Goal: Entertainment & Leisure: Consume media (video, audio)

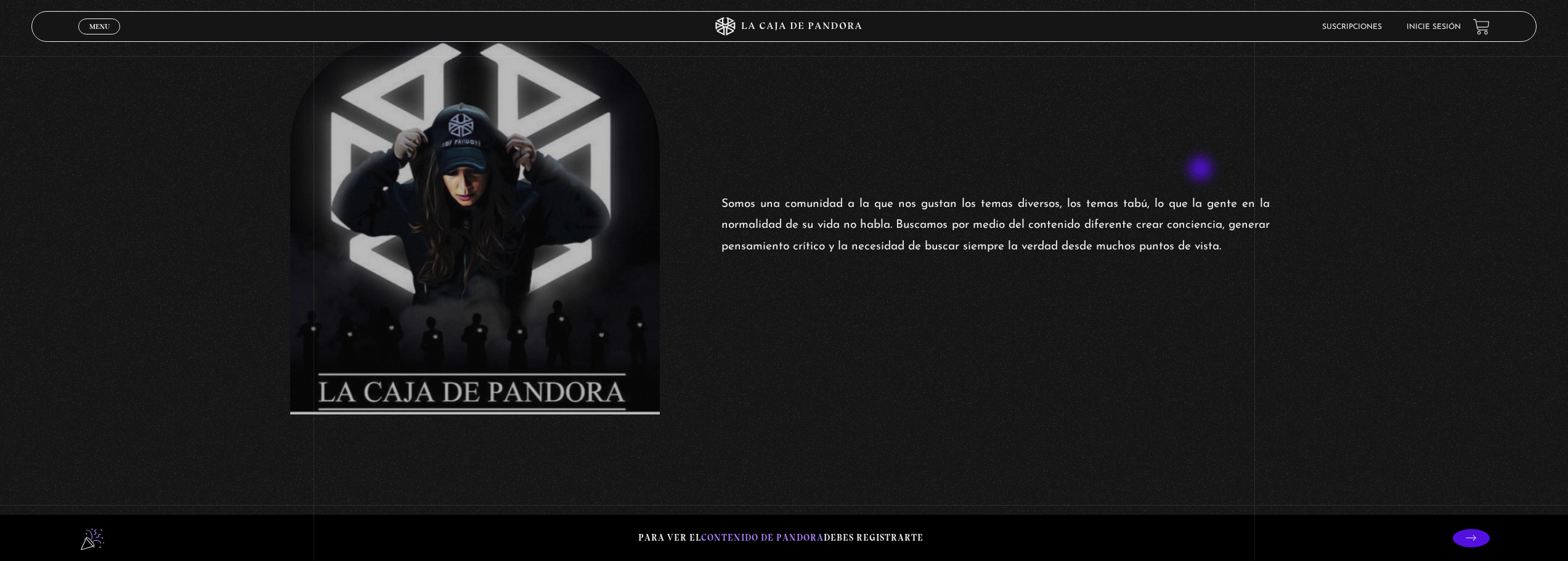
scroll to position [554, 0]
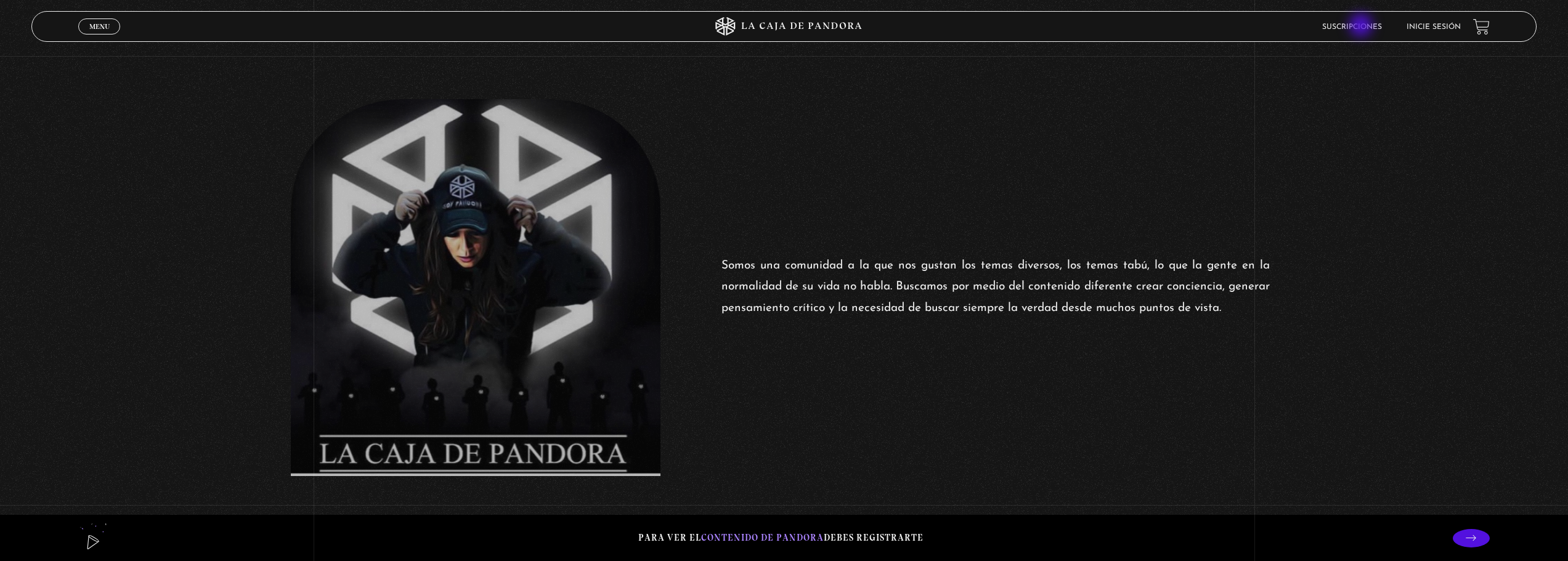
click at [1362, 26] on link "Suscripciones" at bounding box center [1352, 27] width 60 height 7
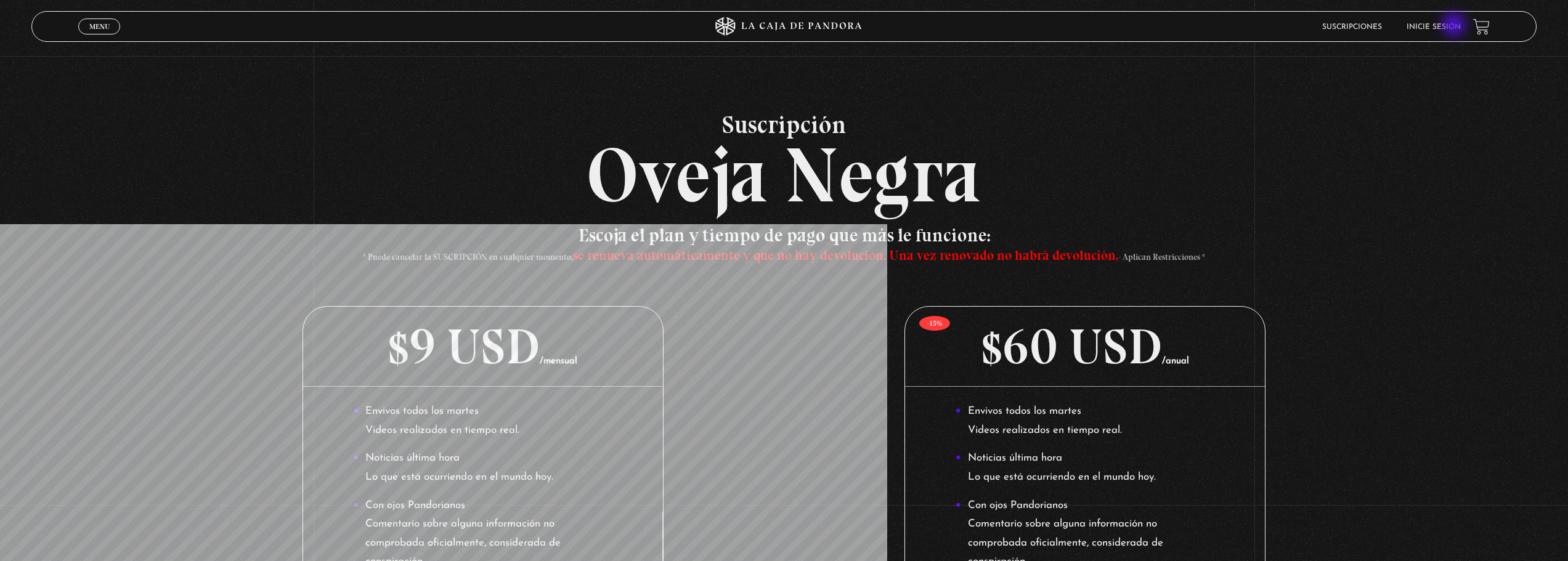
click at [1455, 26] on link "Inicie sesión" at bounding box center [1433, 27] width 54 height 7
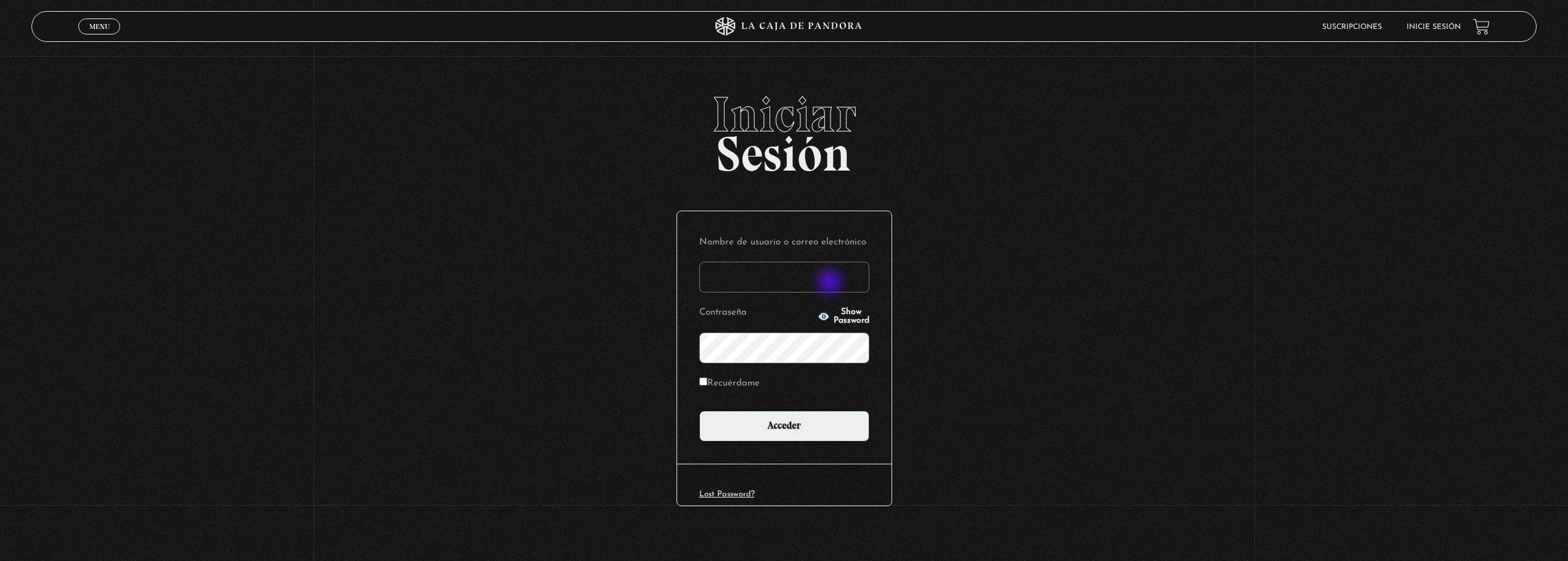
type input "[EMAIL_ADDRESS][DOMAIN_NAME]"
click at [832, 281] on input "[EMAIL_ADDRESS][DOMAIN_NAME]" at bounding box center [784, 276] width 170 height 30
click at [1227, 356] on div "Iniciar Sesión Nombre de usuario o correo electrónico lpalucardmjc@hotmail.com …" at bounding box center [784, 326] width 1568 height 472
click at [970, 308] on div "Iniciar Sesión Nombre de usuario o correo electrónico lpalucardmjc@hotmail.com …" at bounding box center [784, 326] width 1568 height 472
click at [732, 381] on label "Recuérdame" at bounding box center [729, 384] width 60 height 19
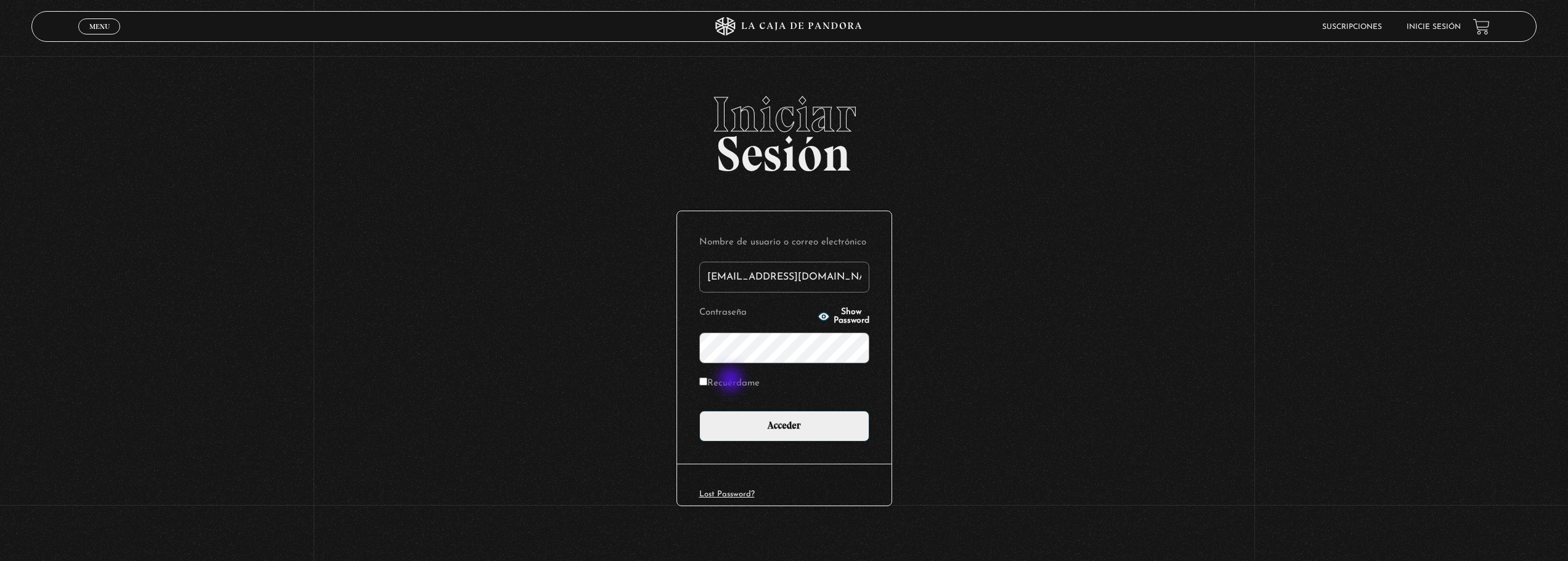
click at [707, 381] on input "Recuérdame" at bounding box center [703, 381] width 8 height 8
click at [744, 384] on label "Recuérdame" at bounding box center [729, 384] width 60 height 19
click at [707, 384] on input "Recuérdame" at bounding box center [703, 381] width 8 height 8
checkbox input "false"
click at [772, 418] on input "Acceder" at bounding box center [784, 425] width 170 height 30
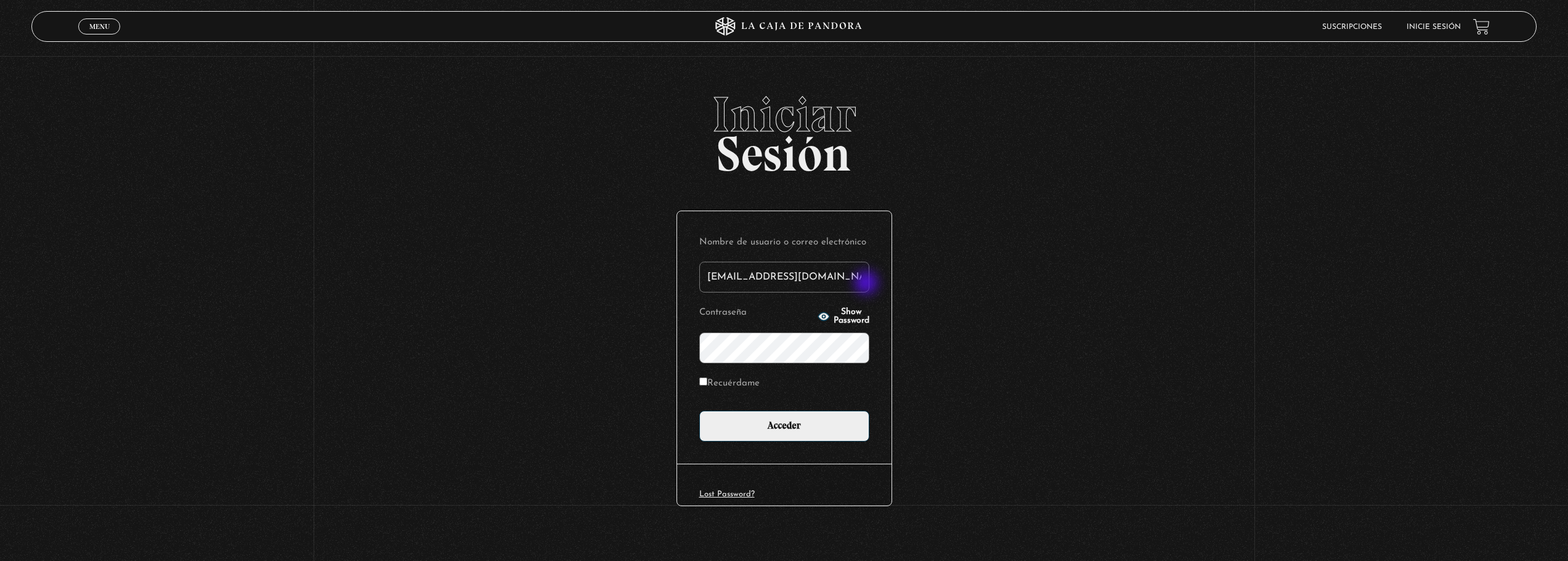
click at [857, 275] on input "lpalucardmjc@hotmail.com" at bounding box center [784, 276] width 170 height 30
type input "l"
type input "jantonio0399@gmail.com"
click at [720, 413] on input "Acceder" at bounding box center [784, 425] width 170 height 30
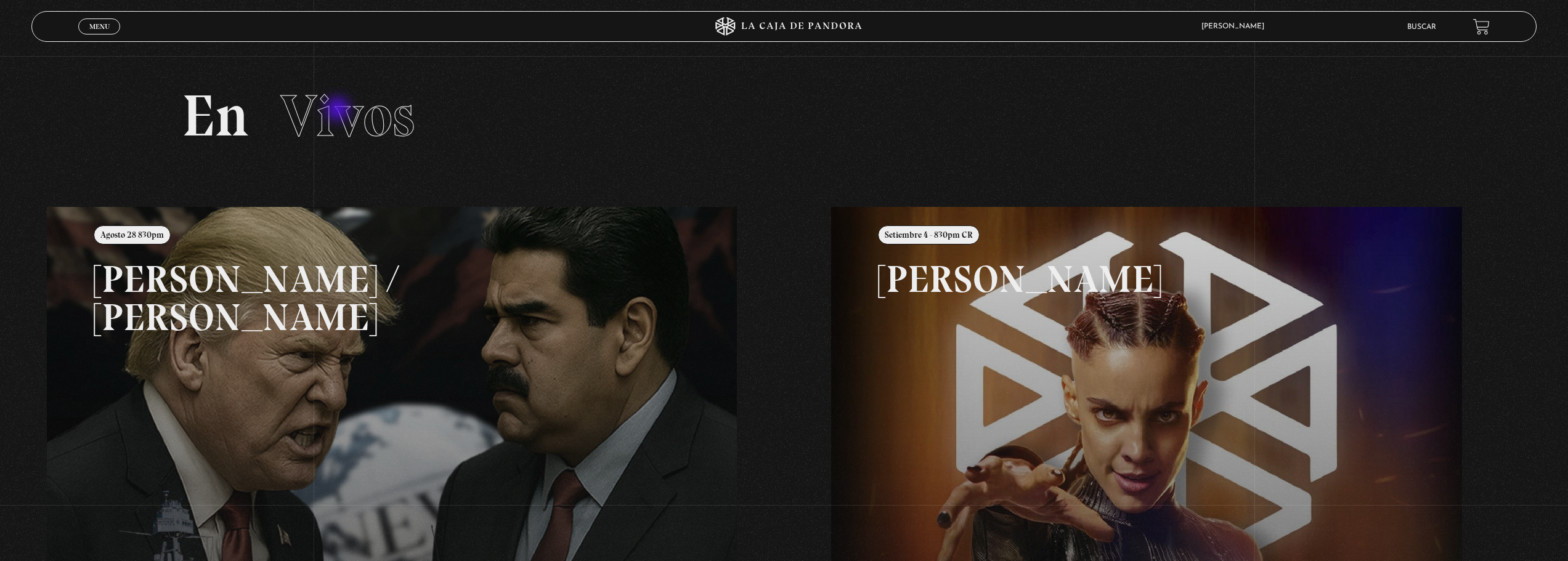
click at [342, 110] on span "Vivos" at bounding box center [348, 116] width 134 height 70
click at [94, 24] on span "Menu" at bounding box center [100, 26] width 20 height 7
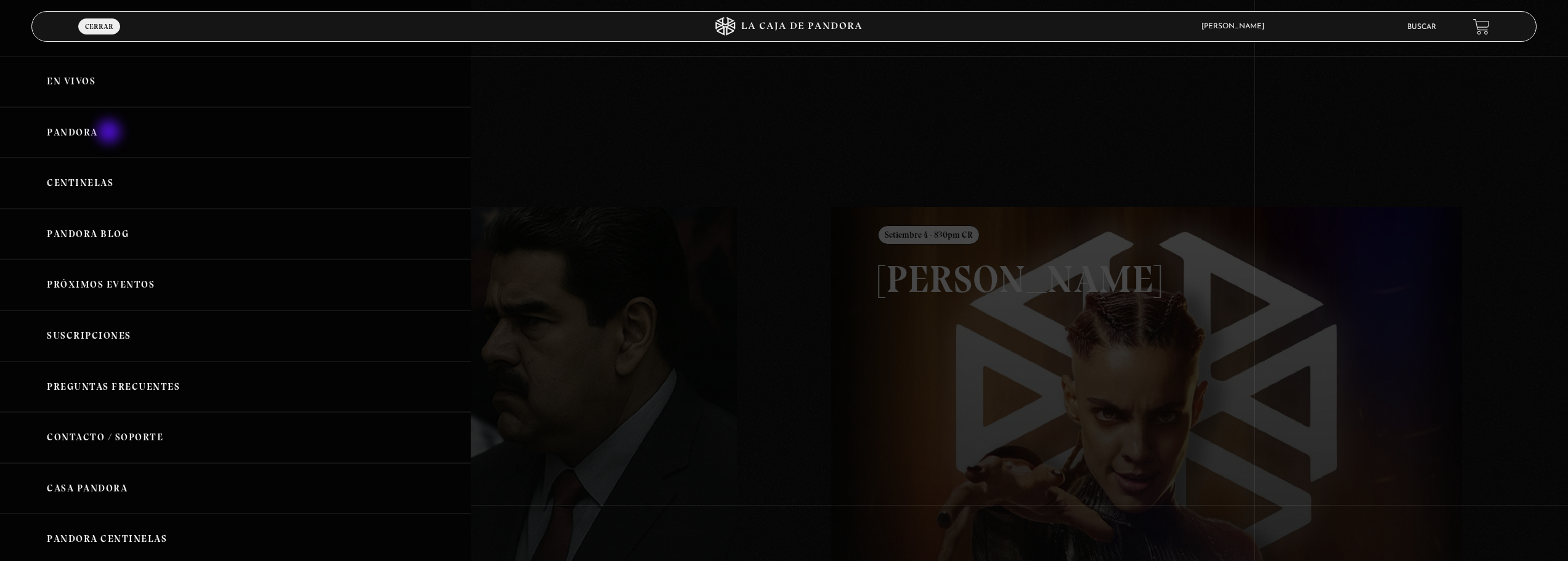
click at [110, 133] on link "Pandora" at bounding box center [235, 132] width 471 height 51
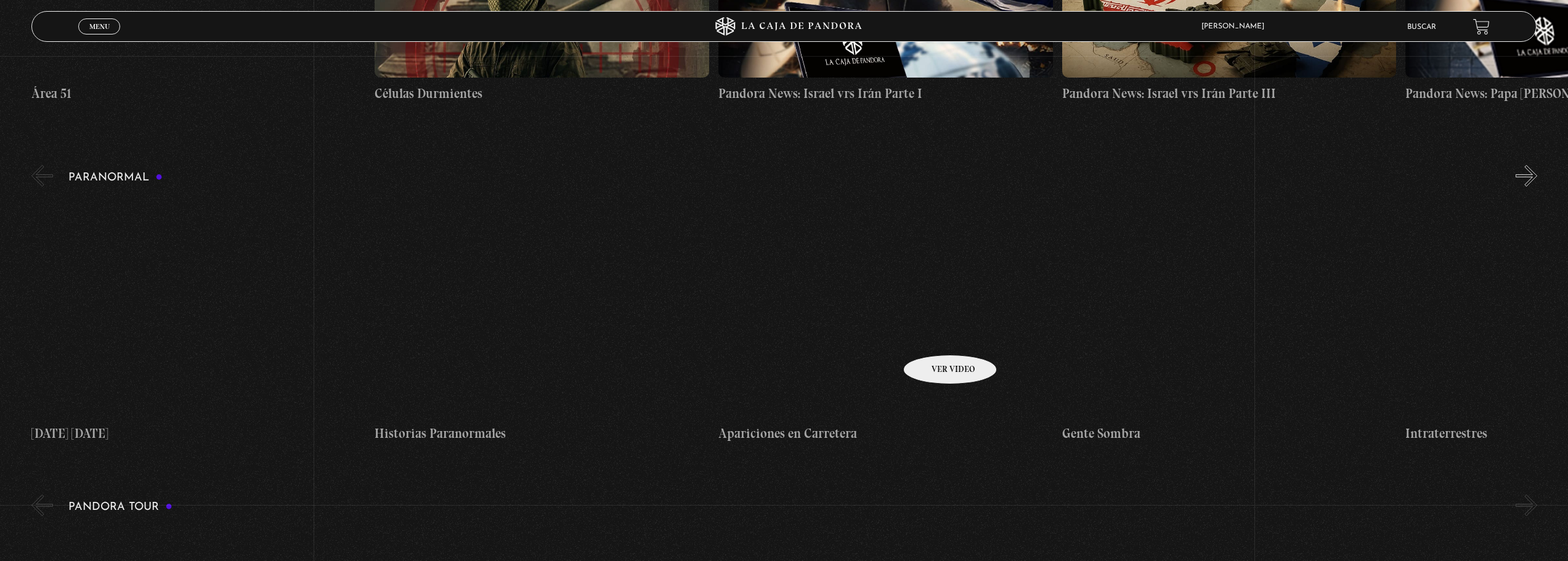
scroll to position [493, 0]
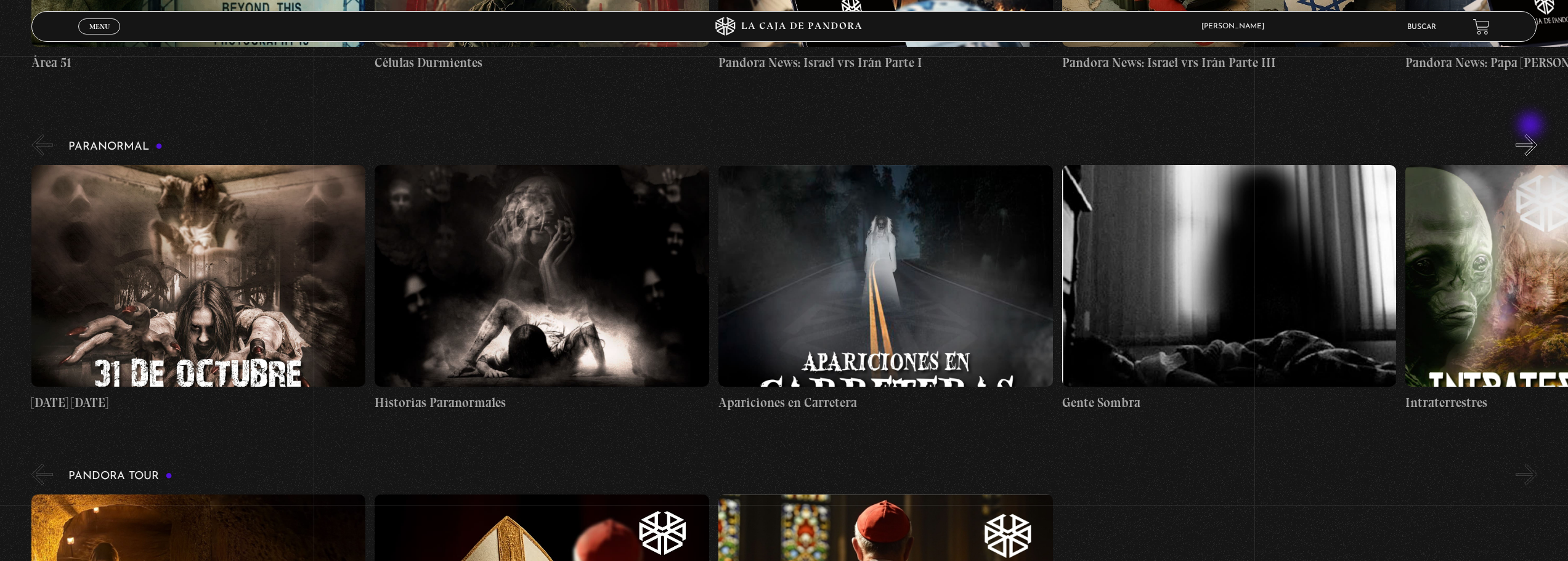
drag, startPoint x: 1531, startPoint y: 126, endPoint x: 1521, endPoint y: 126, distance: 10.0
click at [1531, 134] on button "»" at bounding box center [1526, 145] width 22 height 22
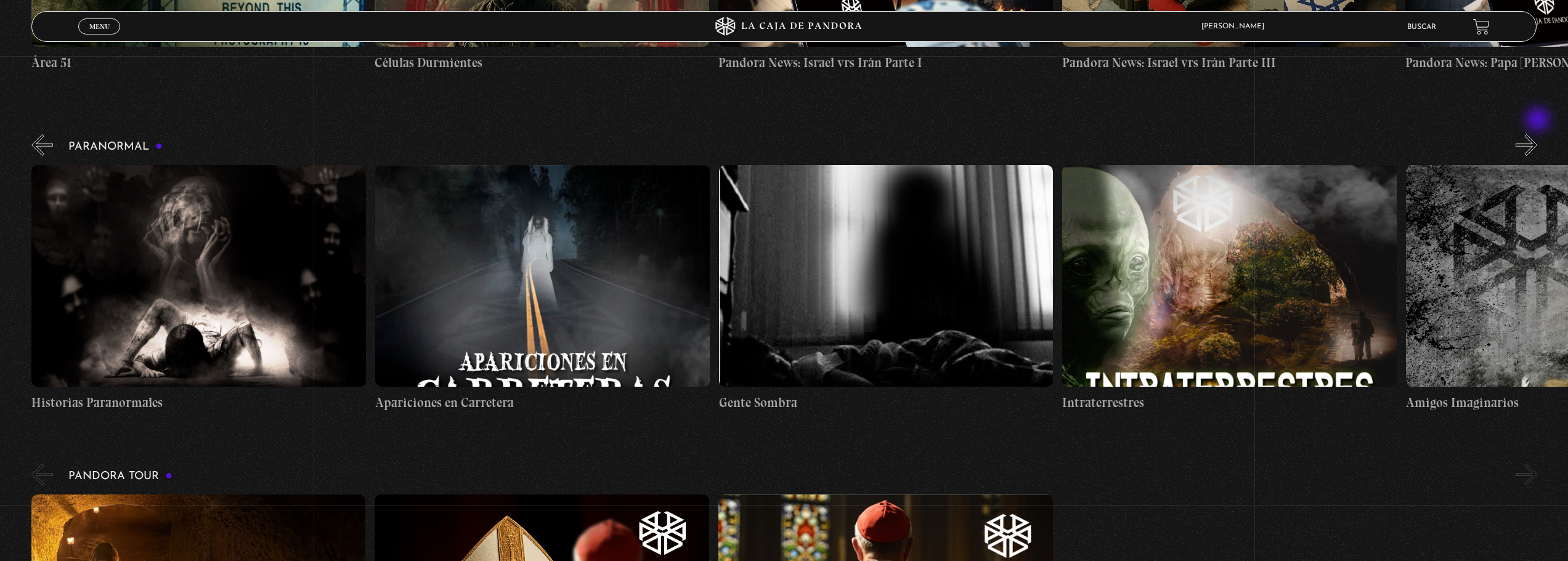
click at [1537, 134] on button "»" at bounding box center [1526, 145] width 22 height 22
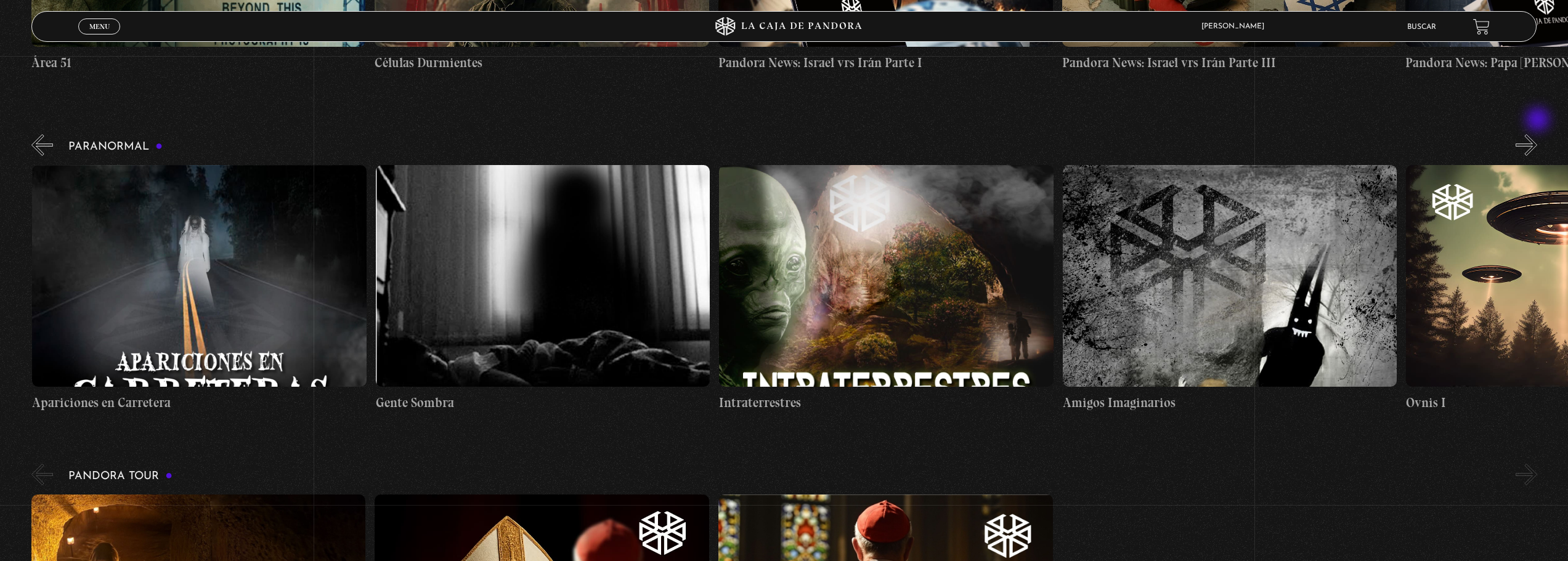
scroll to position [0, 687]
click at [1532, 134] on button "»" at bounding box center [1526, 145] width 22 height 22
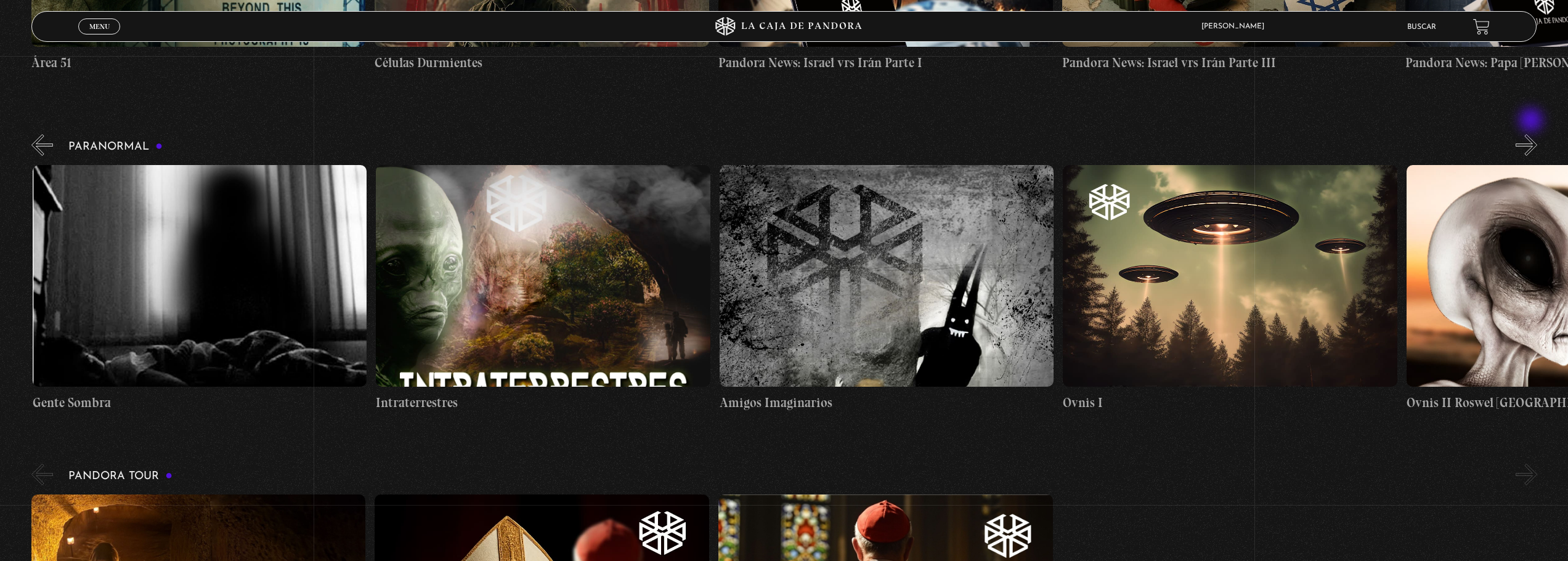
click at [1532, 134] on button "»" at bounding box center [1526, 145] width 22 height 22
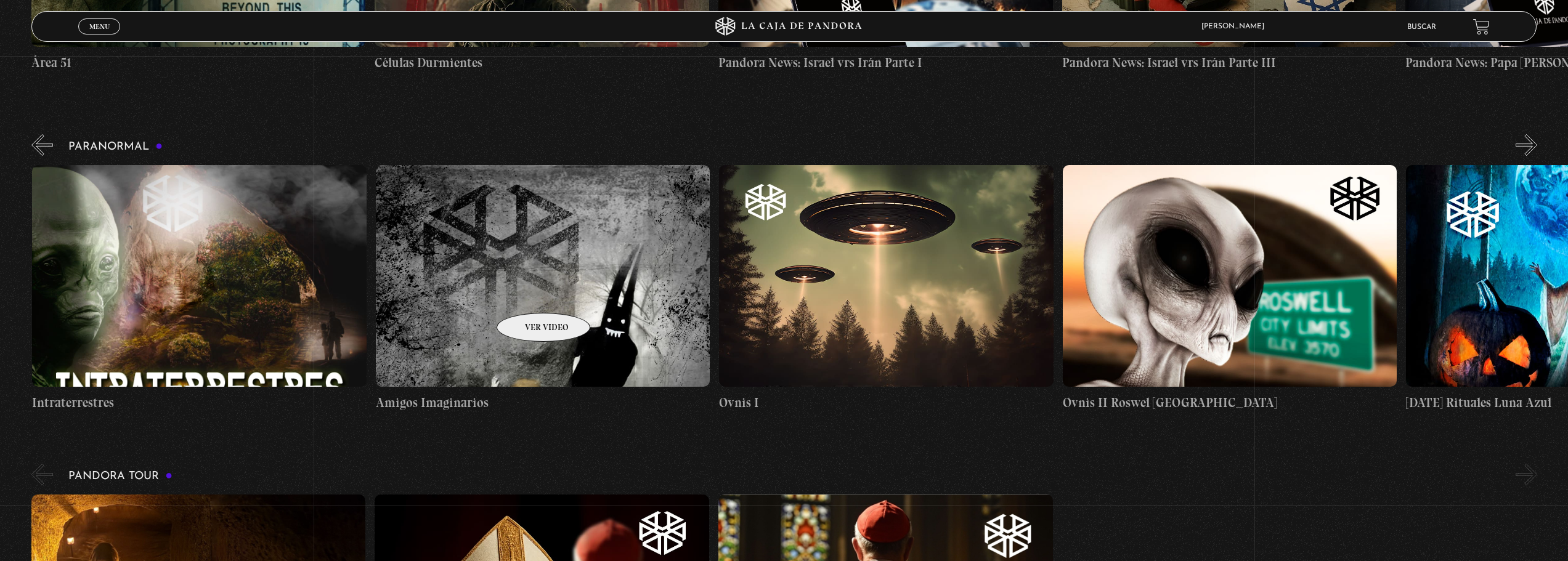
scroll to position [0, 1374]
click at [1552, 132] on div "Paranormal 31 Octubre Halloween Historias Paranormales Apariciones en Carretera…" at bounding box center [799, 272] width 1536 height 281
click at [1524, 132] on div "Paranormal 31 Octubre Halloween Historias Paranormales Apariciones en Carretera…" at bounding box center [799, 272] width 1536 height 281
click at [1534, 134] on button "»" at bounding box center [1526, 145] width 22 height 22
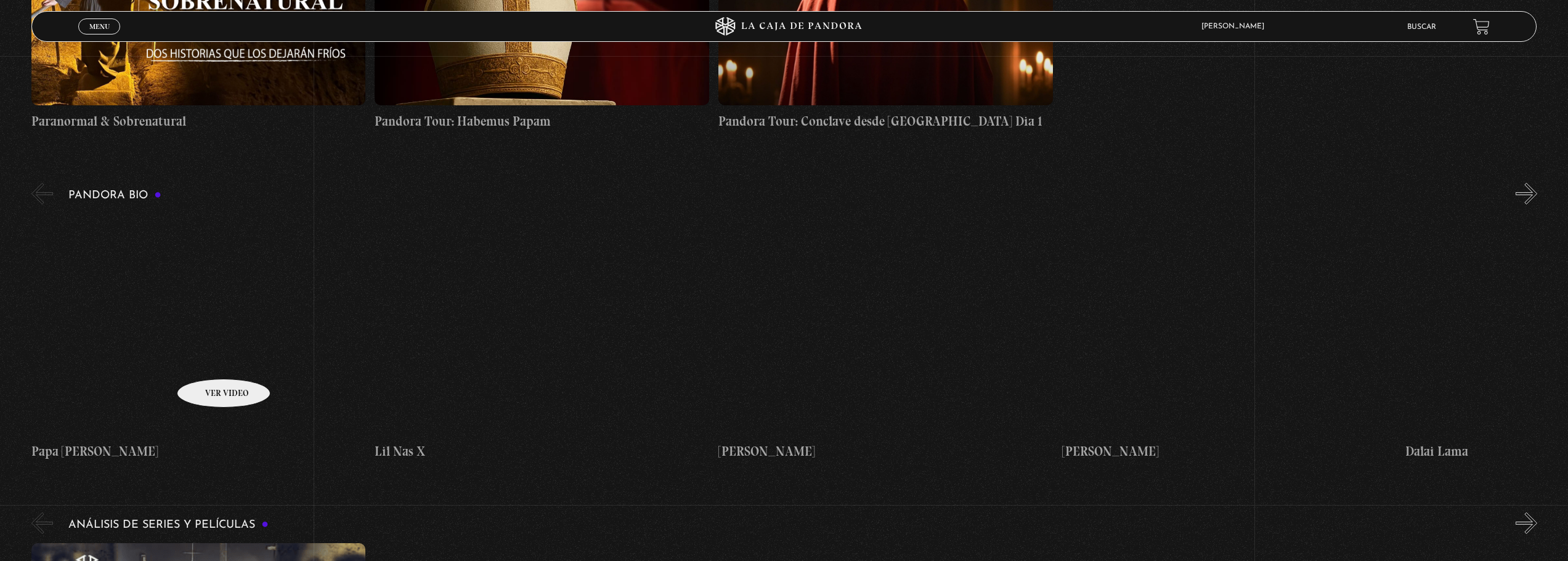
scroll to position [1108, 0]
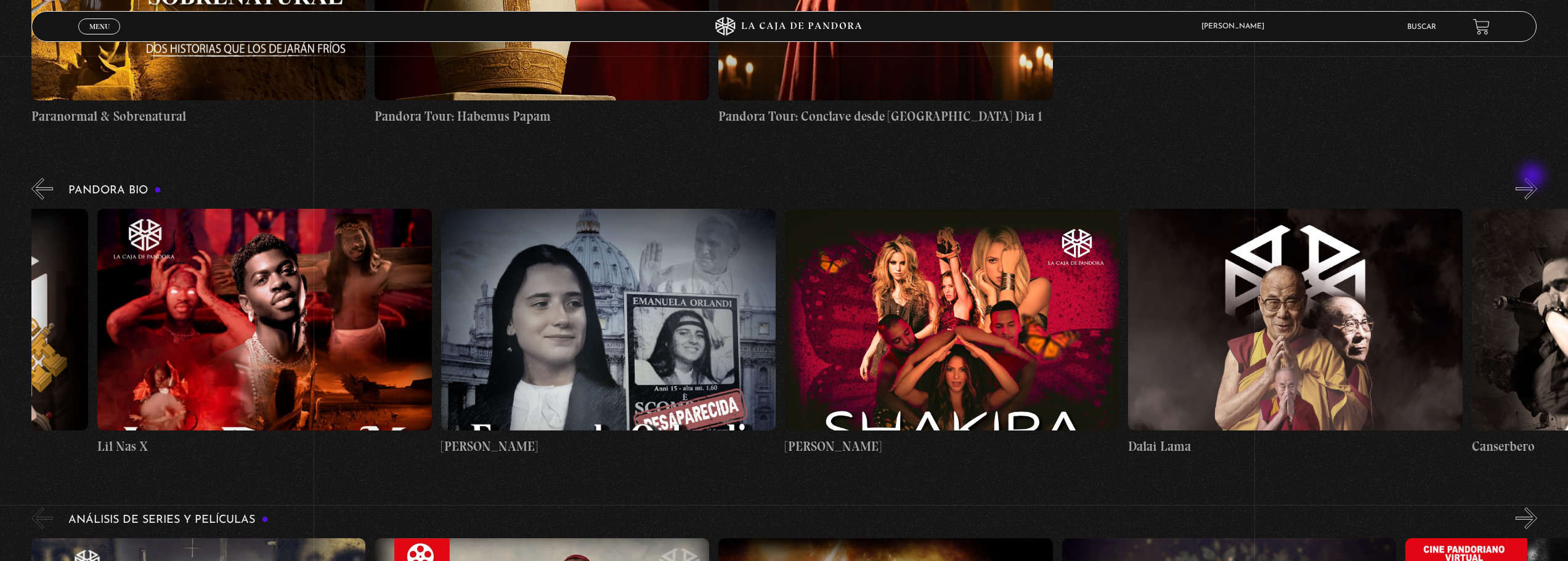
click at [1535, 178] on button "»" at bounding box center [1526, 189] width 22 height 22
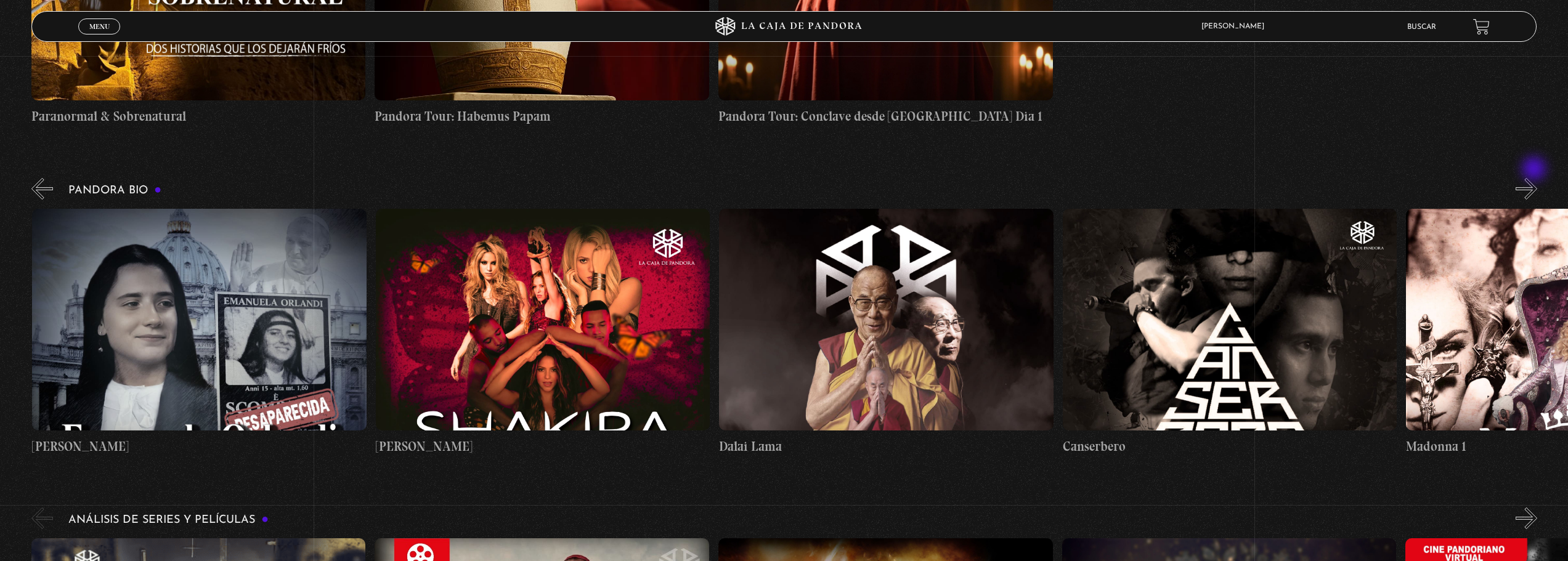
click at [1535, 178] on button "»" at bounding box center [1526, 189] width 22 height 22
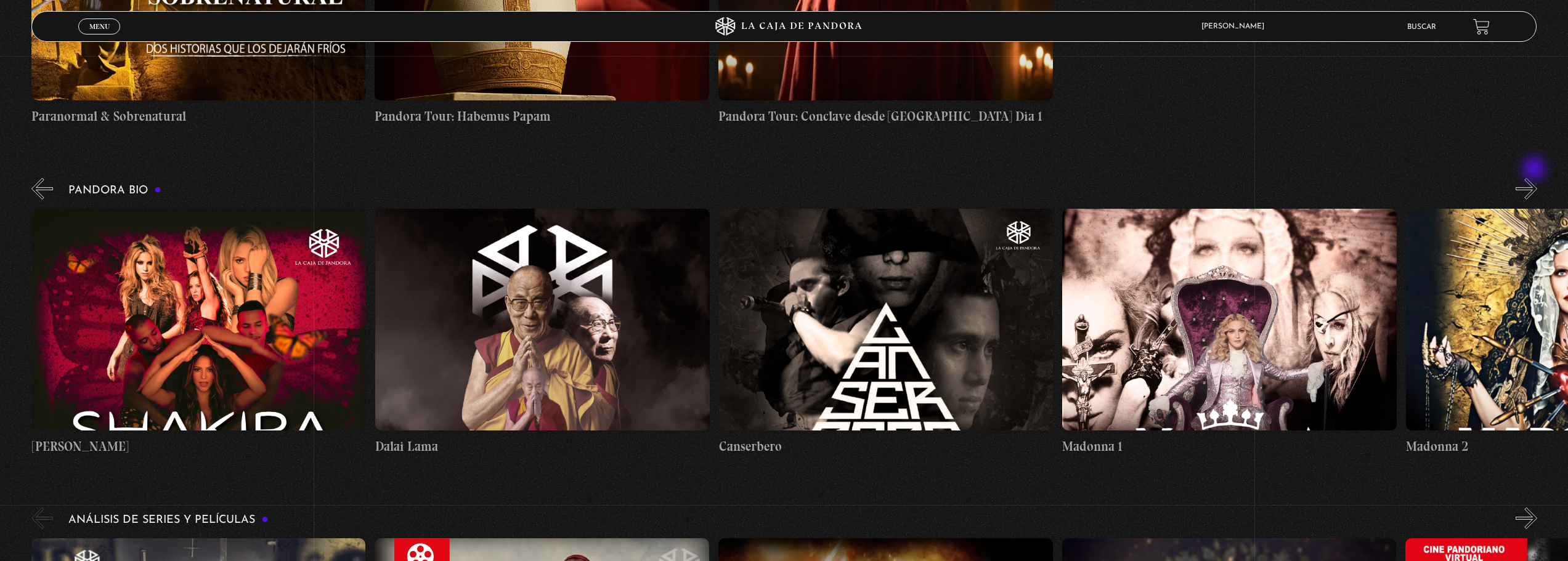
click at [1535, 178] on button "»" at bounding box center [1526, 189] width 22 height 22
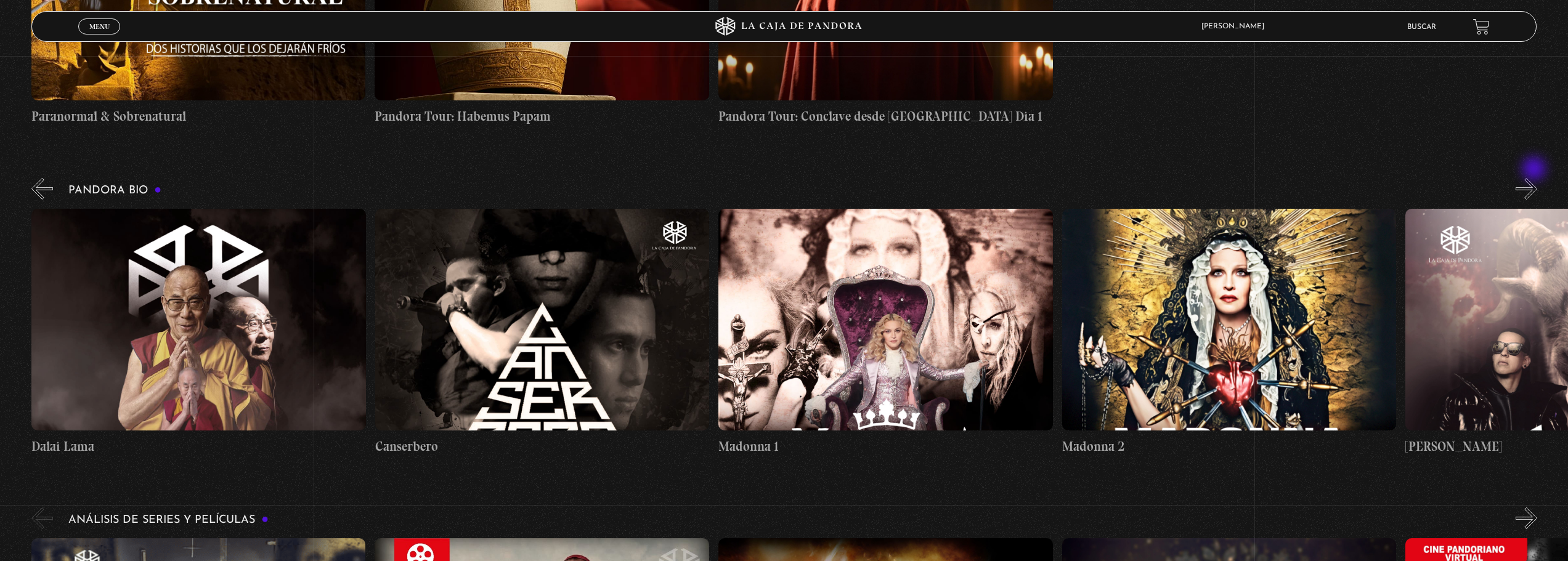
click at [1535, 178] on button "»" at bounding box center [1526, 189] width 22 height 22
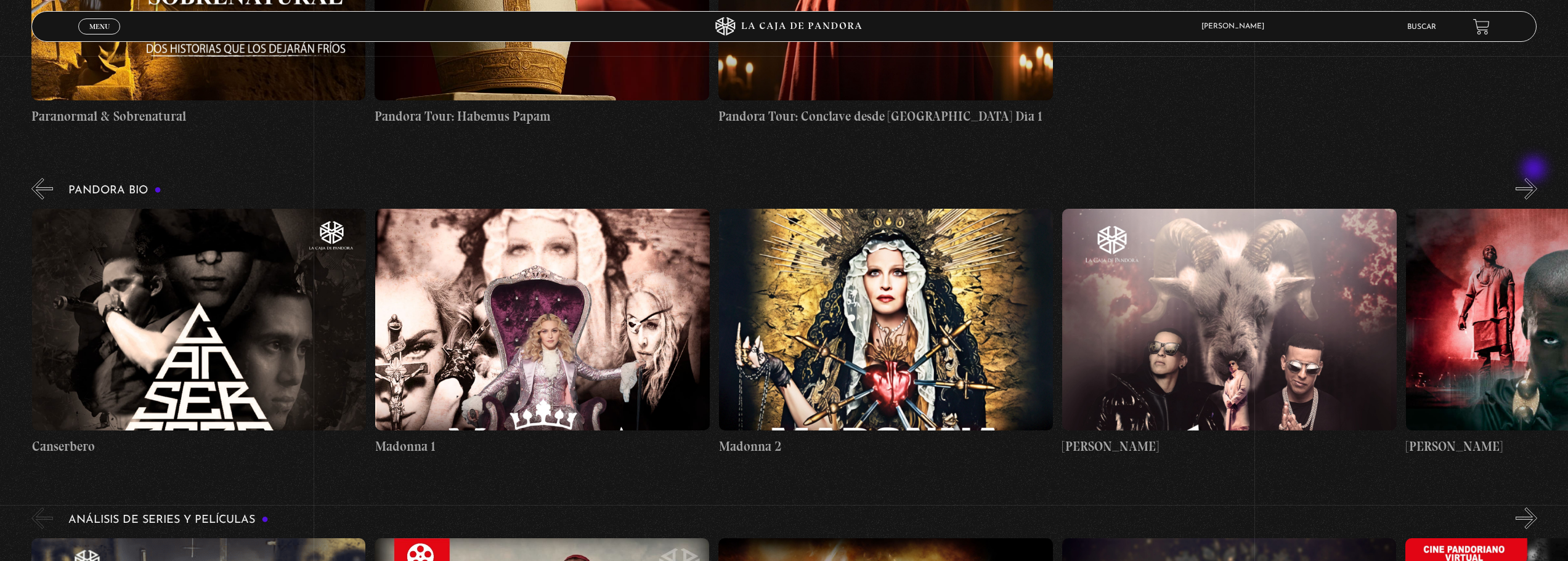
click at [1535, 178] on button "»" at bounding box center [1526, 189] width 22 height 22
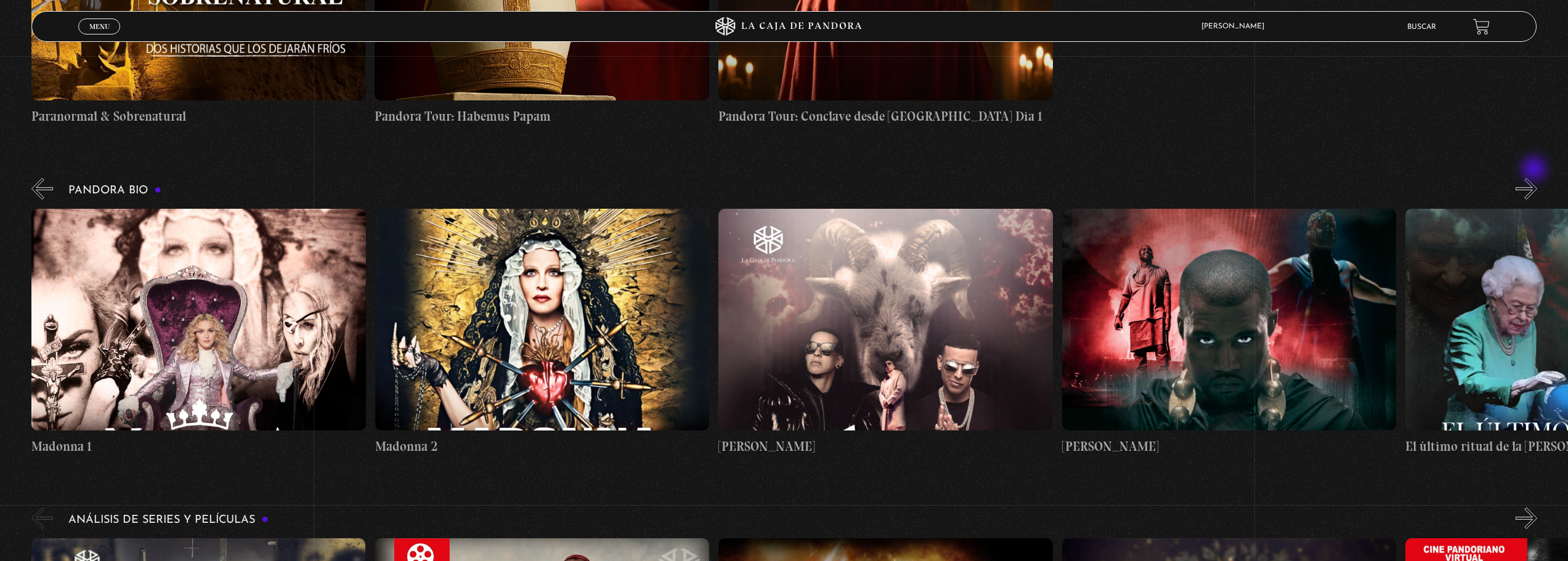
click at [1535, 178] on button "»" at bounding box center [1526, 189] width 22 height 22
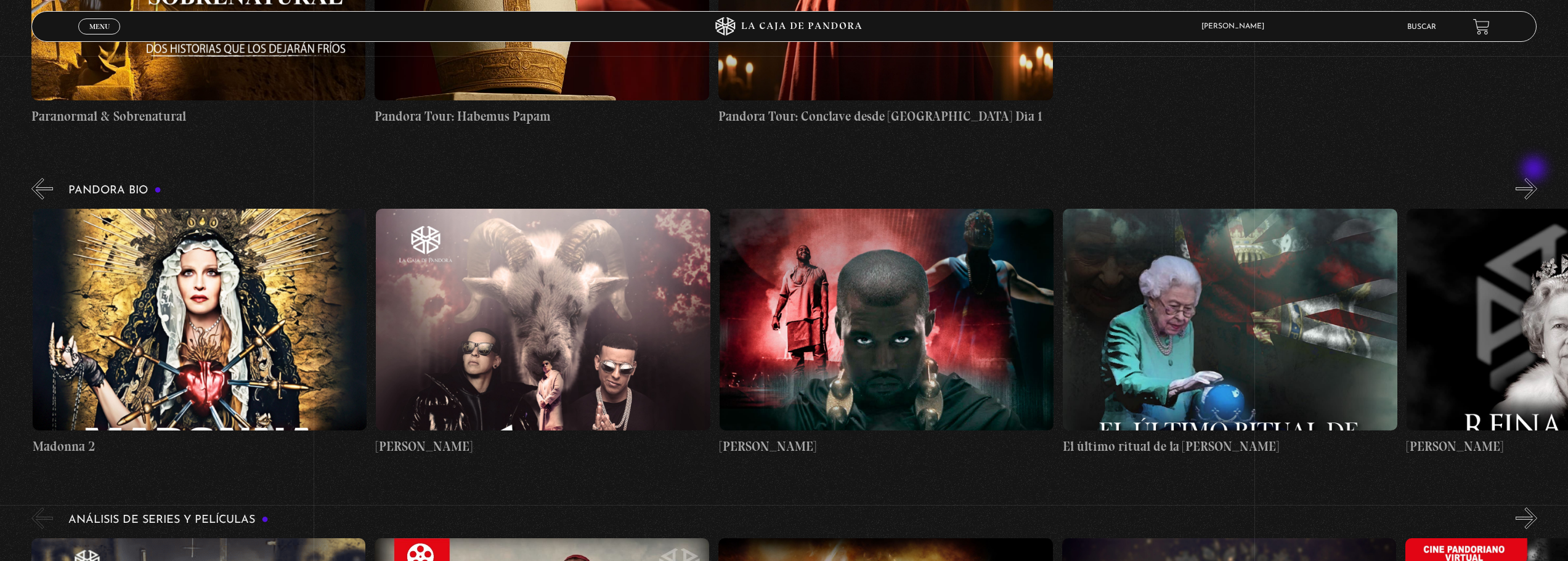
click at [1535, 178] on button "»" at bounding box center [1526, 189] width 22 height 22
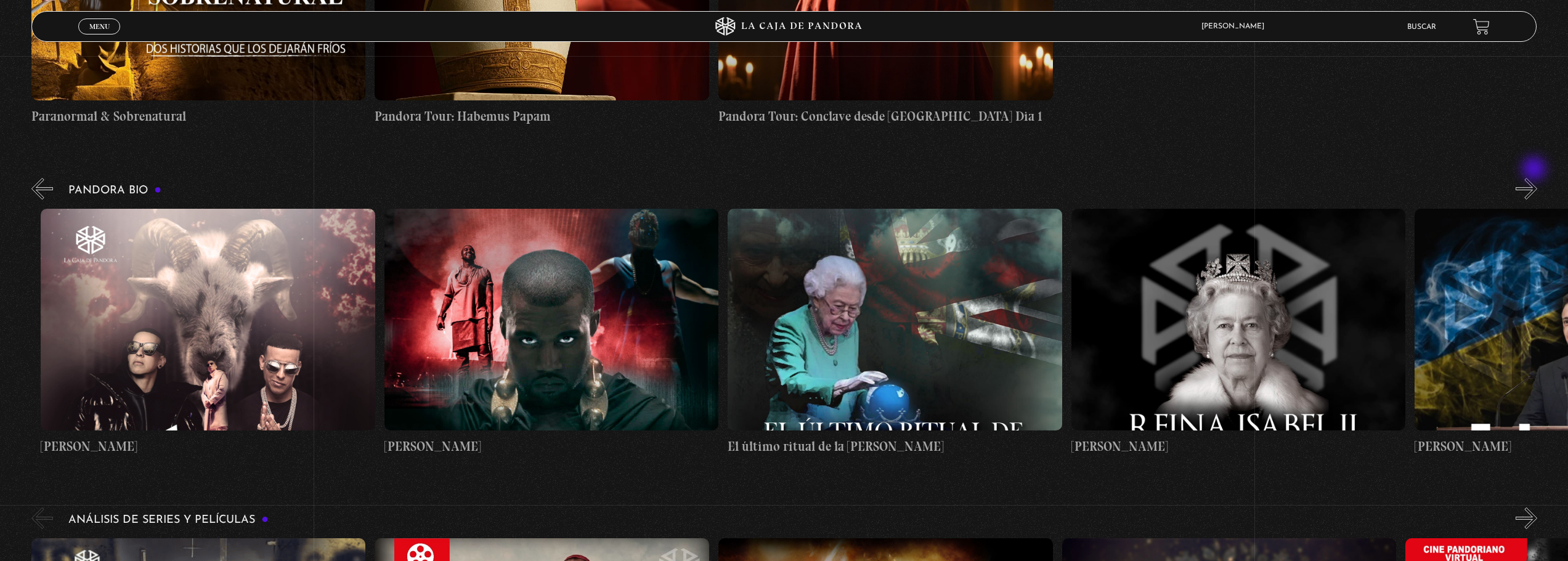
click at [1535, 178] on button "»" at bounding box center [1526, 189] width 22 height 22
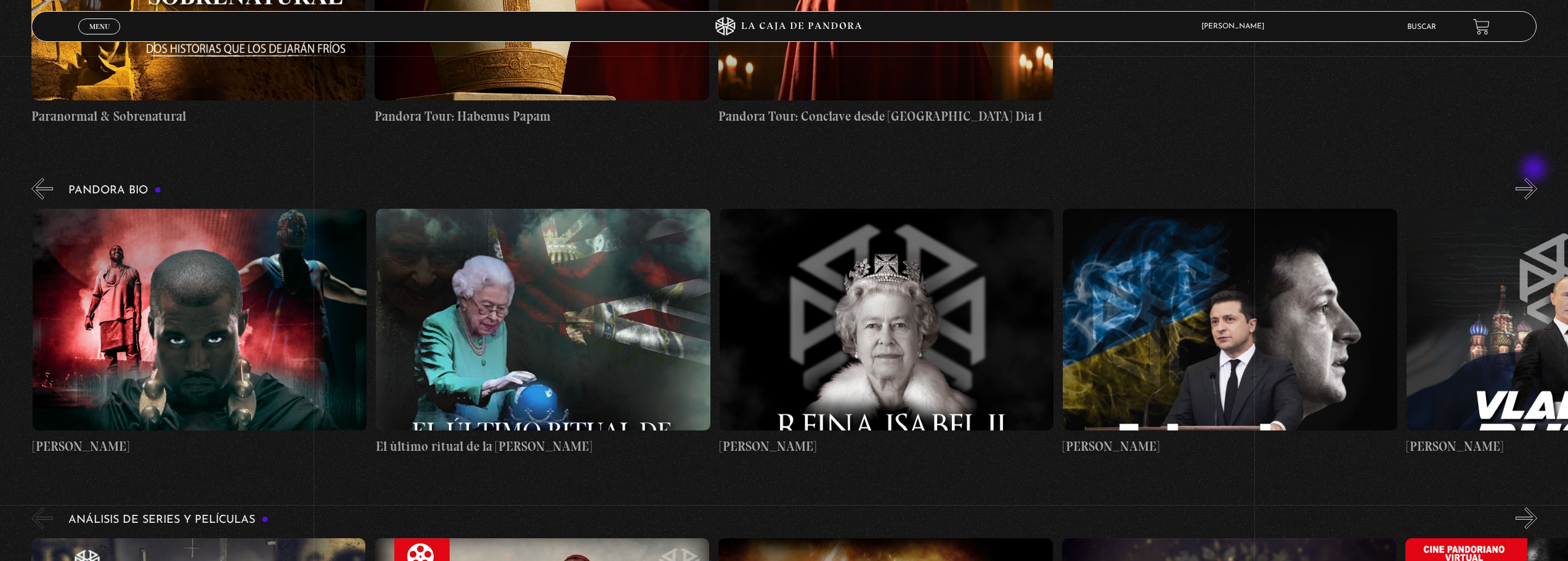
click at [1535, 178] on button "»" at bounding box center [1526, 189] width 22 height 22
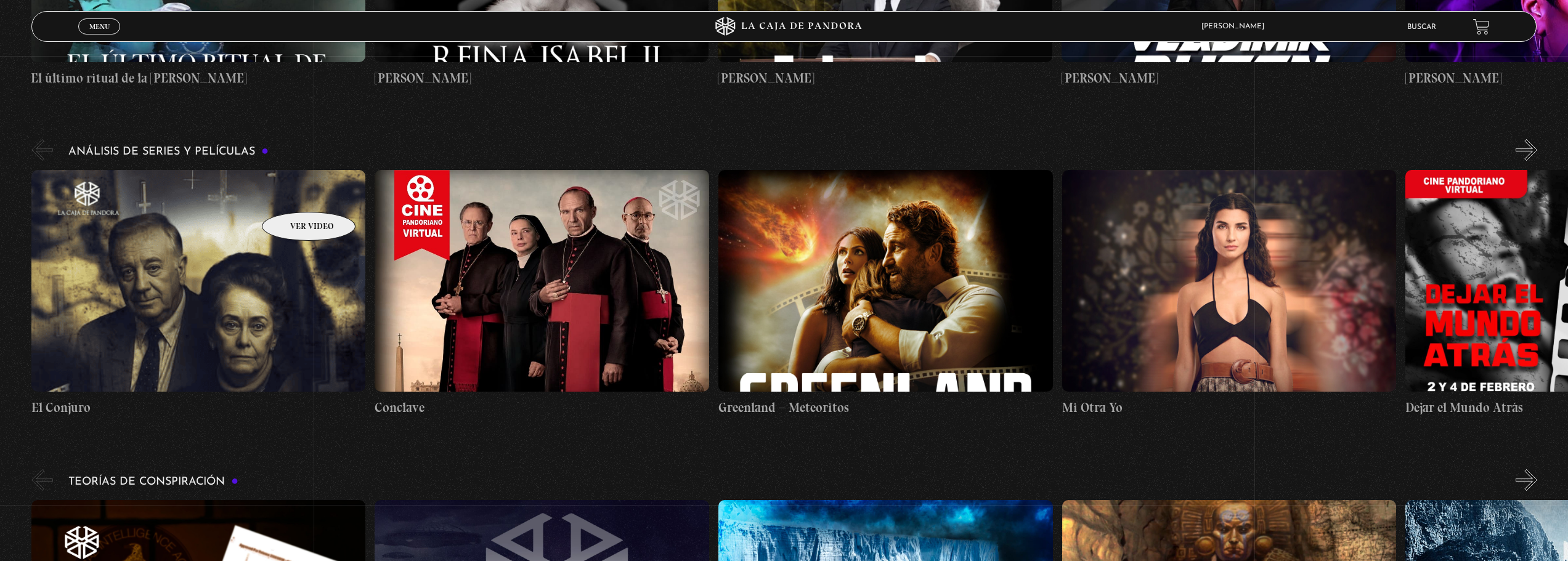
scroll to position [1170, 0]
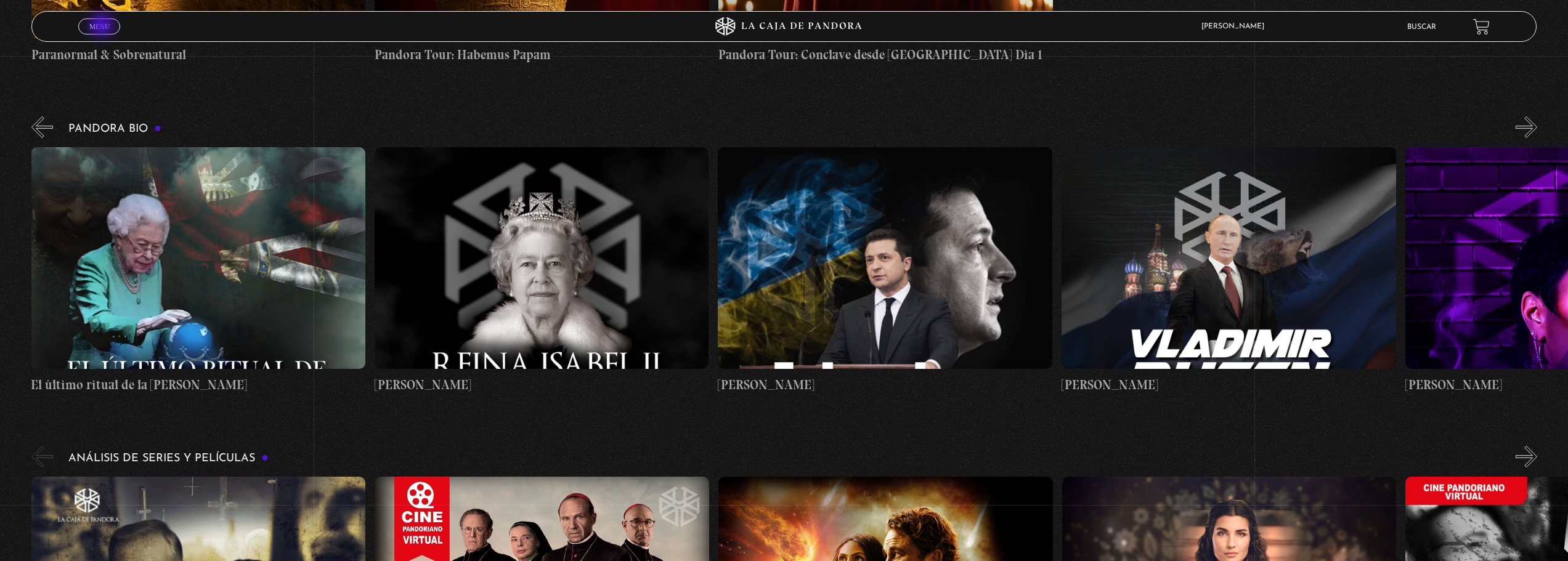
click at [102, 26] on span "Menu" at bounding box center [100, 26] width 20 height 7
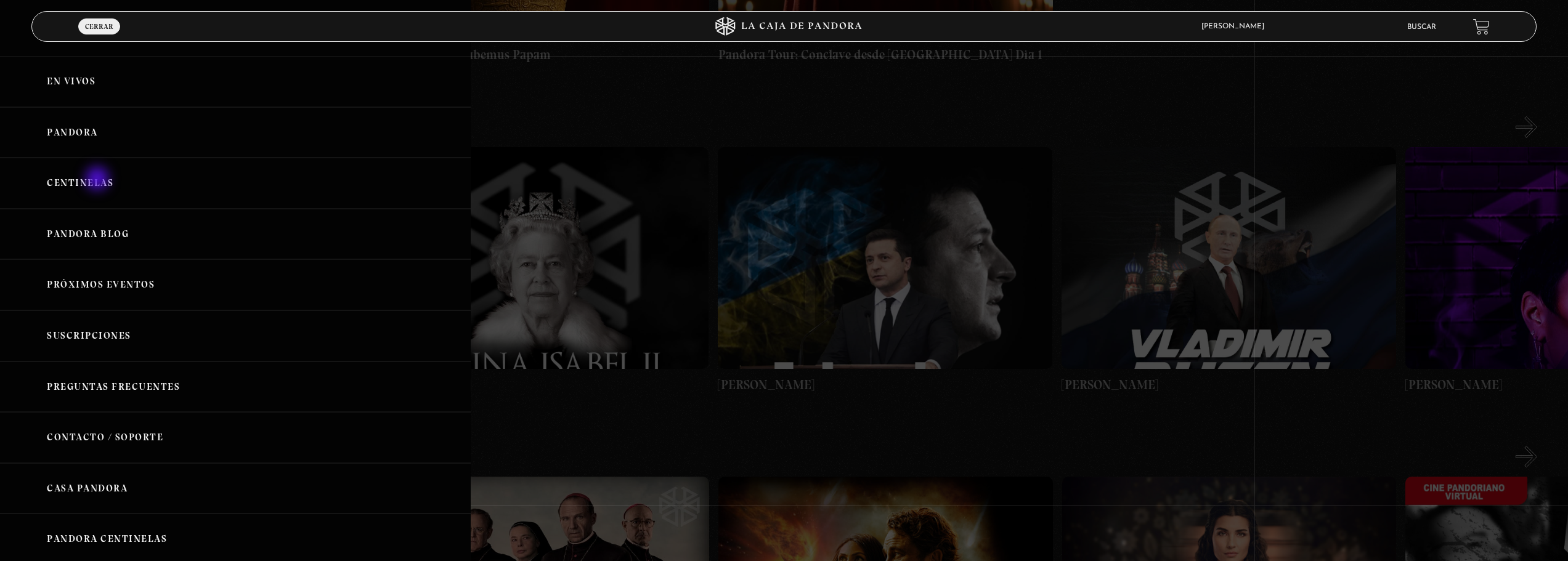
click at [98, 180] on link "Centinelas" at bounding box center [235, 183] width 471 height 51
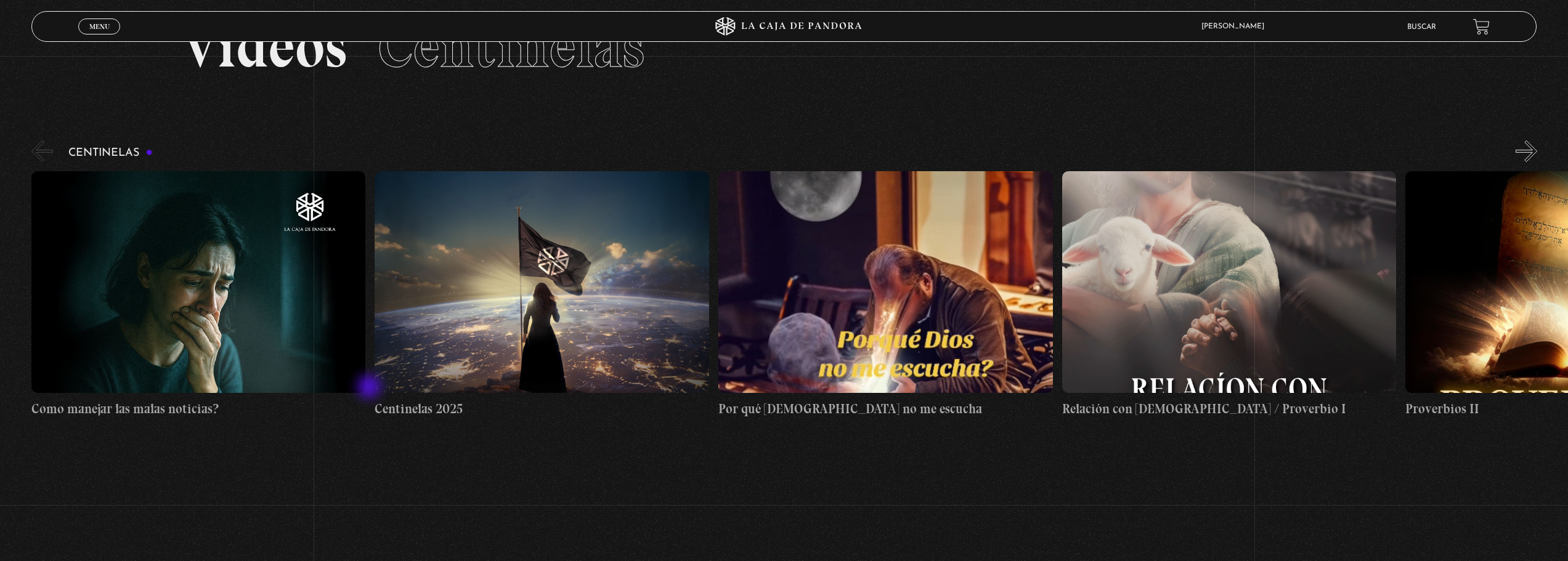
scroll to position [38, 0]
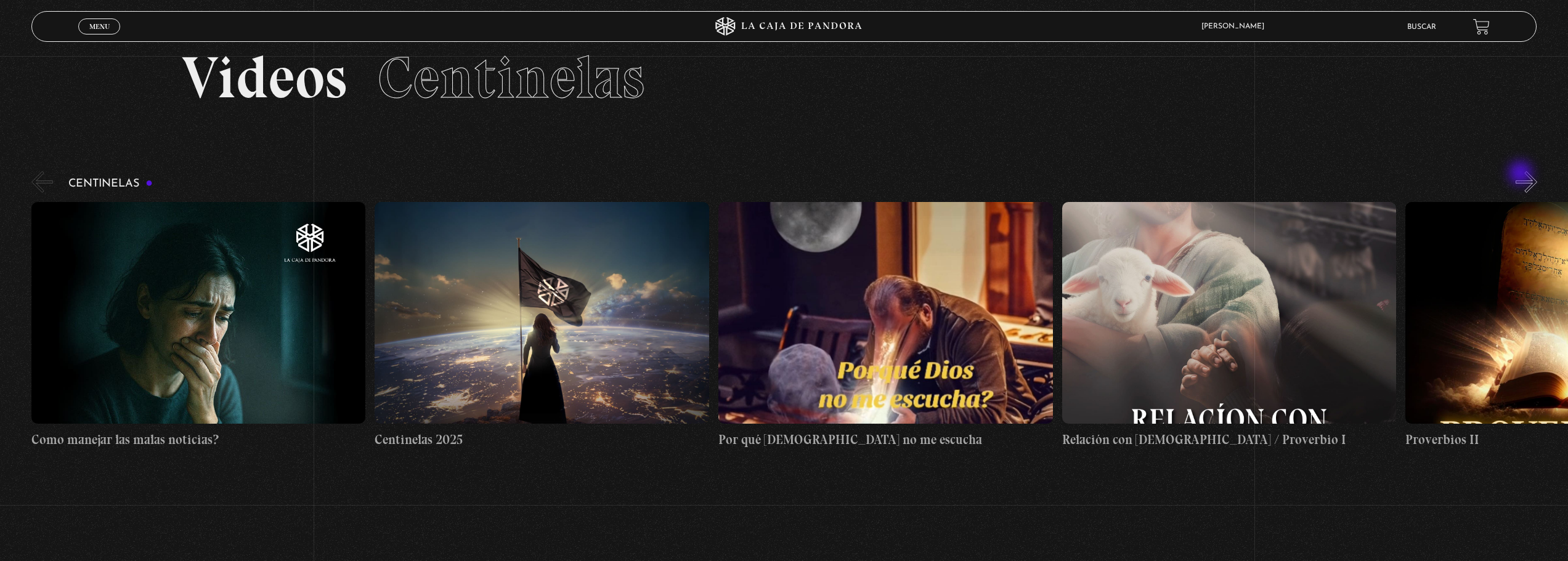
click at [1528, 177] on button "»" at bounding box center [1526, 182] width 22 height 22
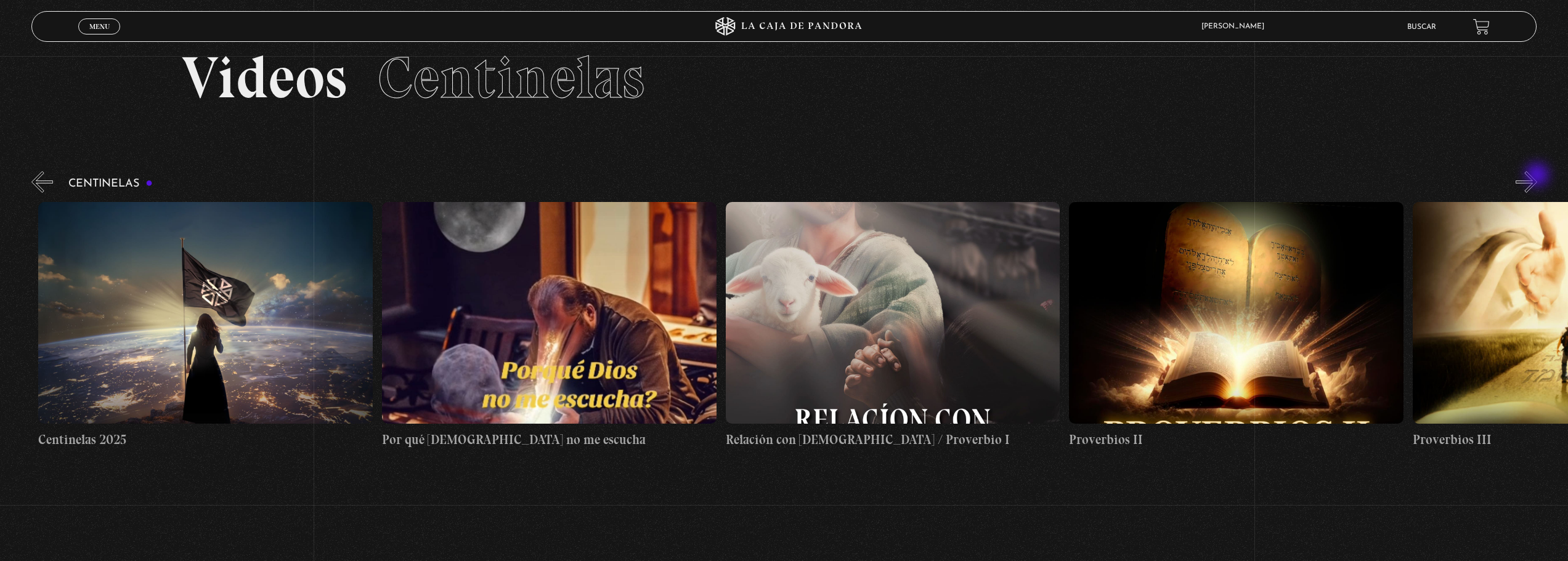
click at [1537, 176] on button "»" at bounding box center [1526, 182] width 22 height 22
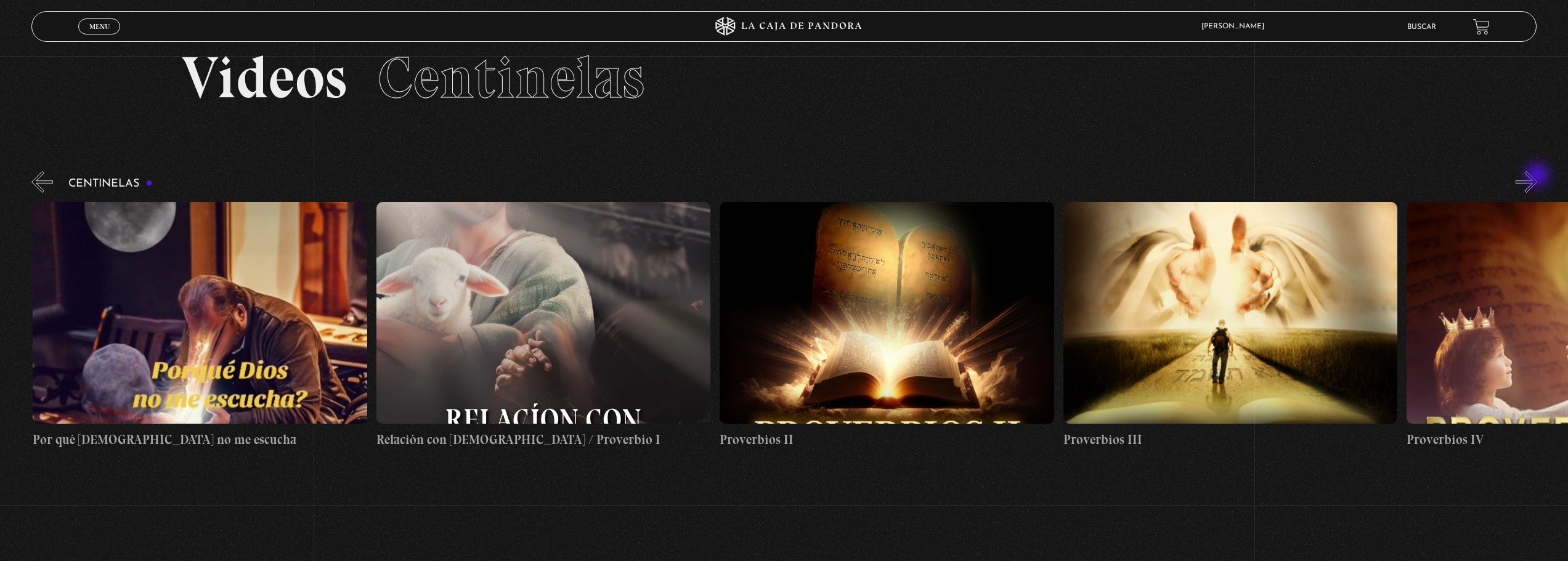
click at [1537, 176] on button "»" at bounding box center [1526, 182] width 22 height 22
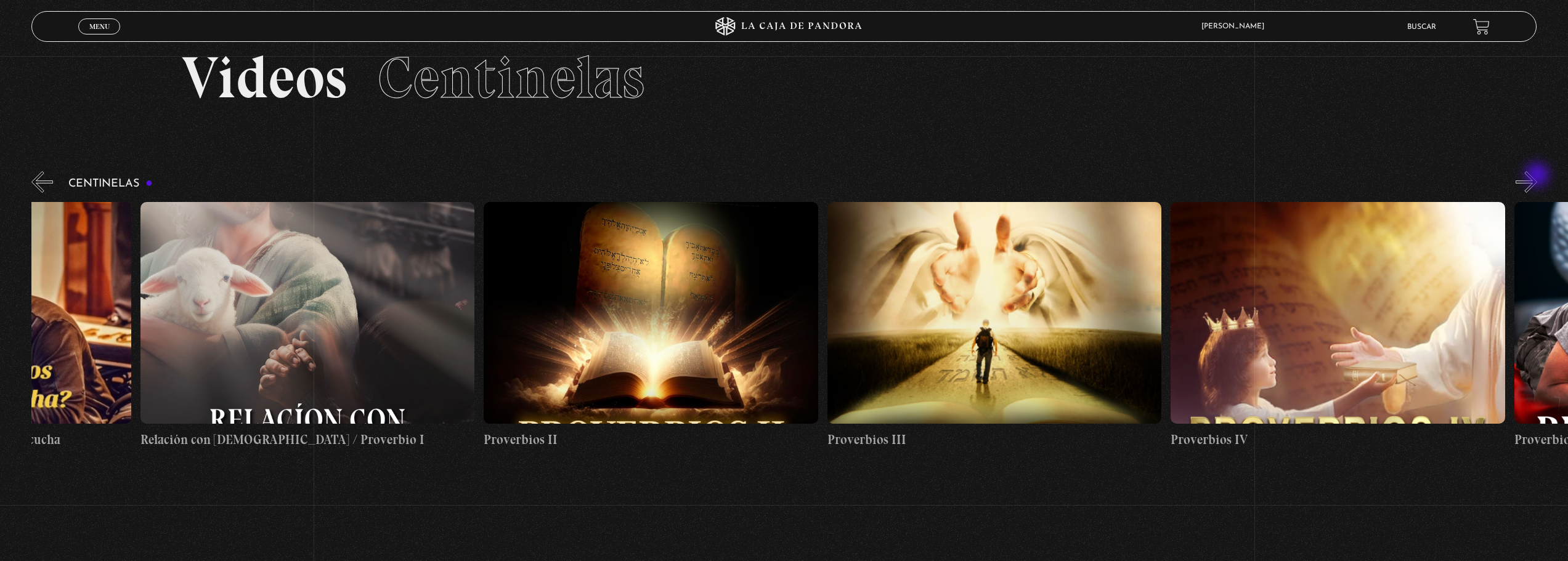
click at [1537, 176] on button "»" at bounding box center [1526, 182] width 22 height 22
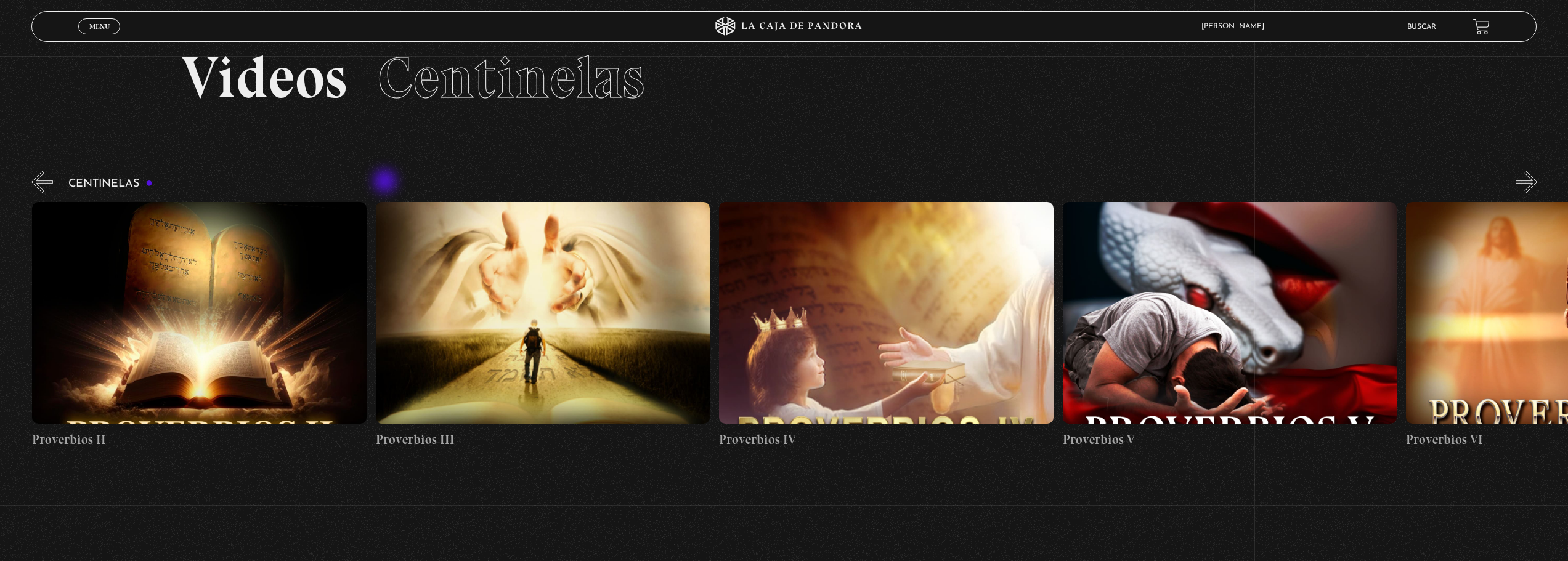
scroll to position [0, 1374]
click at [96, 17] on div "Menu Cerrar" at bounding box center [313, 26] width 471 height 30
click at [96, 23] on span "Menu" at bounding box center [100, 26] width 20 height 7
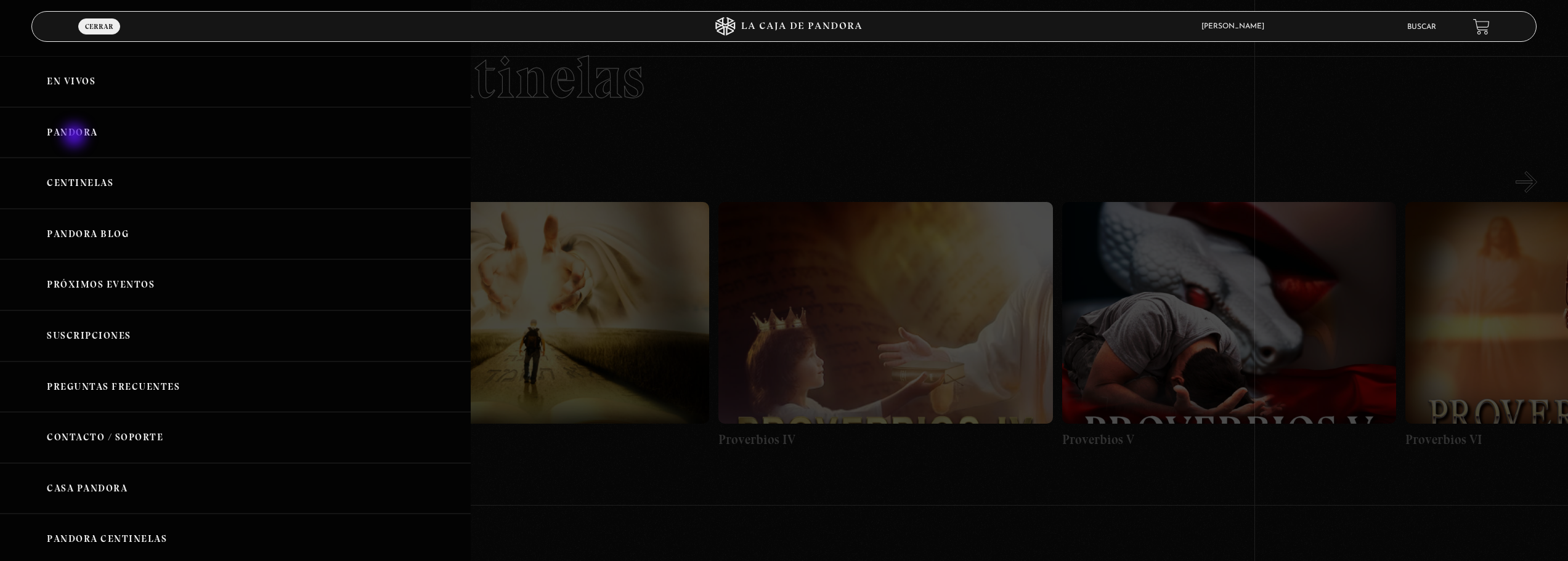
click at [76, 137] on link "Pandora" at bounding box center [235, 132] width 471 height 51
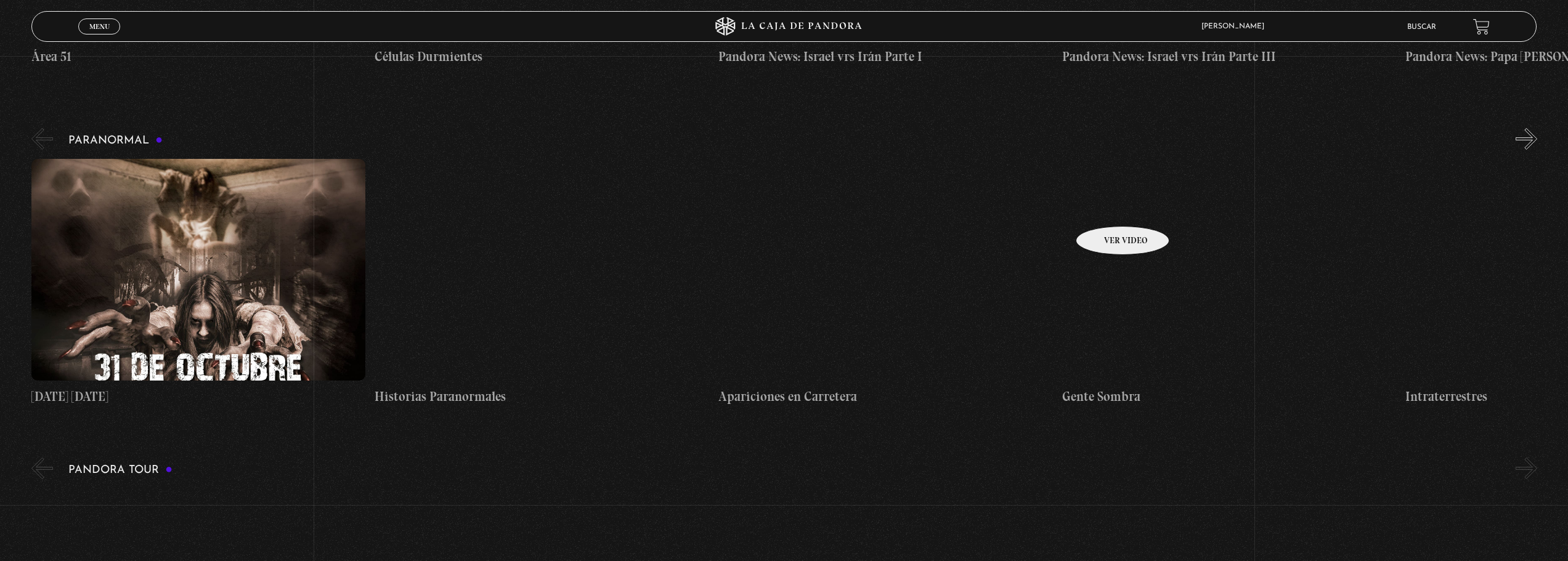
scroll to position [431, 0]
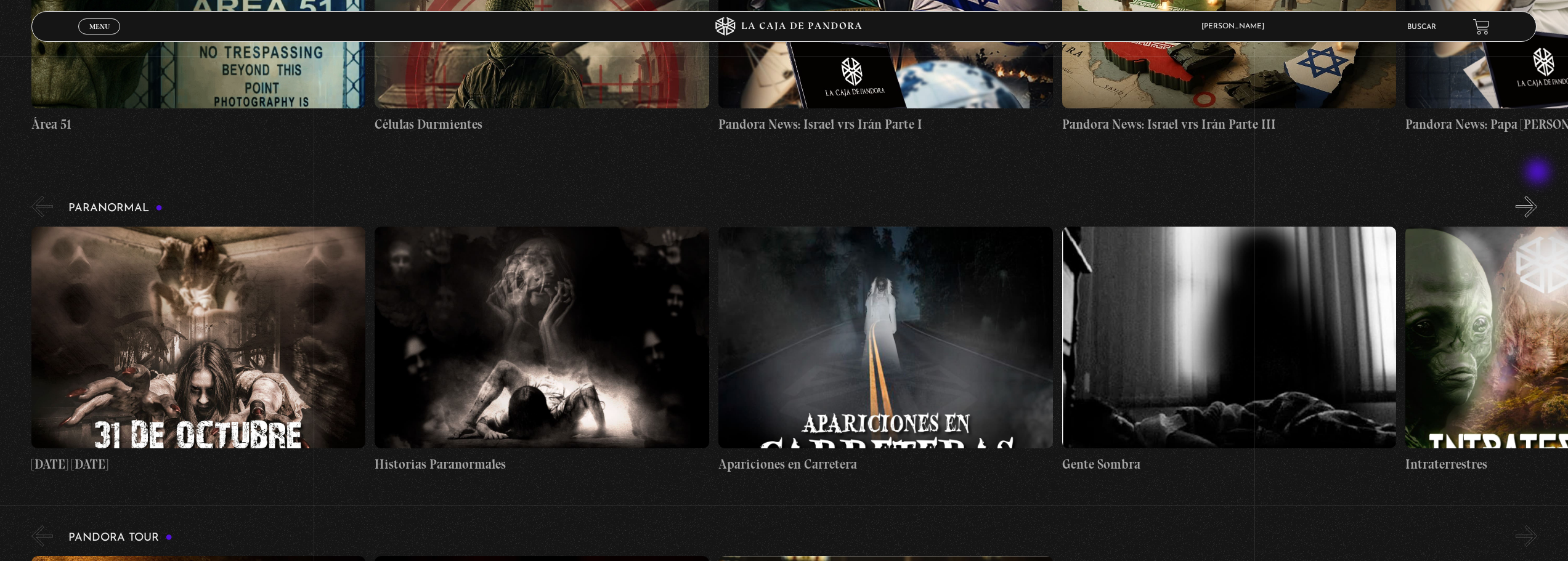
click at [1537, 196] on button "»" at bounding box center [1526, 207] width 22 height 22
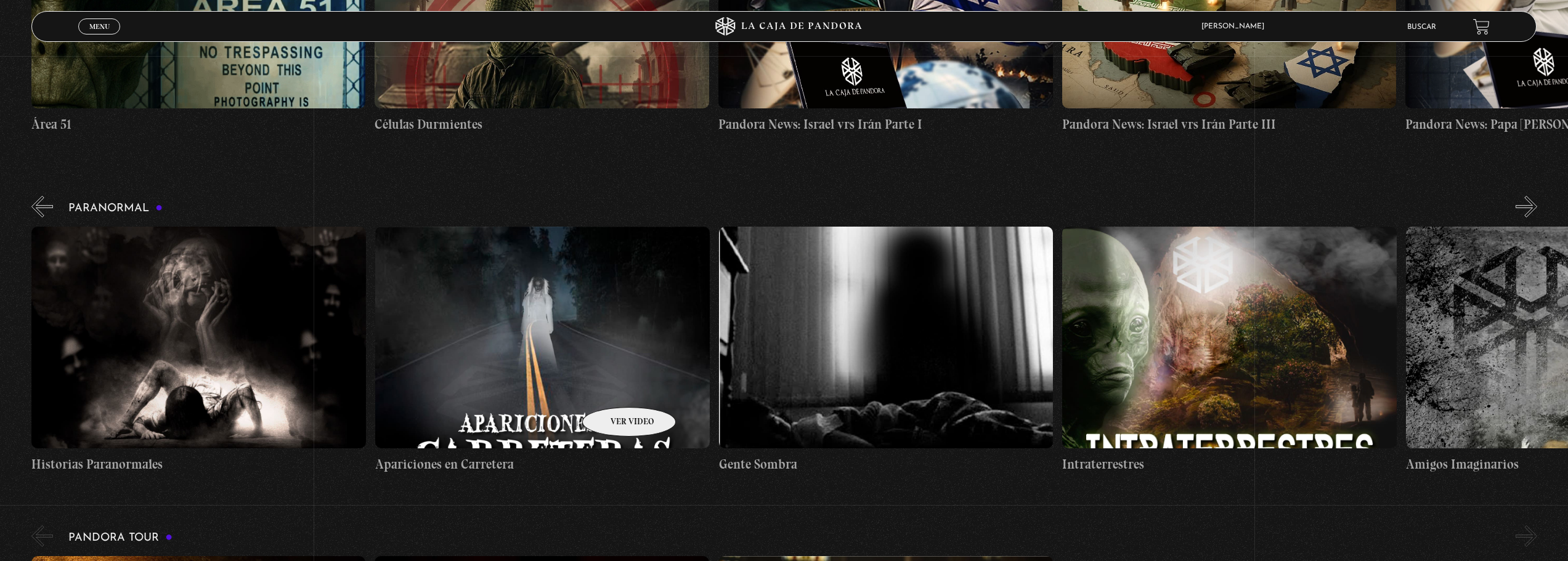
scroll to position [0, 344]
click at [551, 341] on figure at bounding box center [542, 337] width 335 height 222
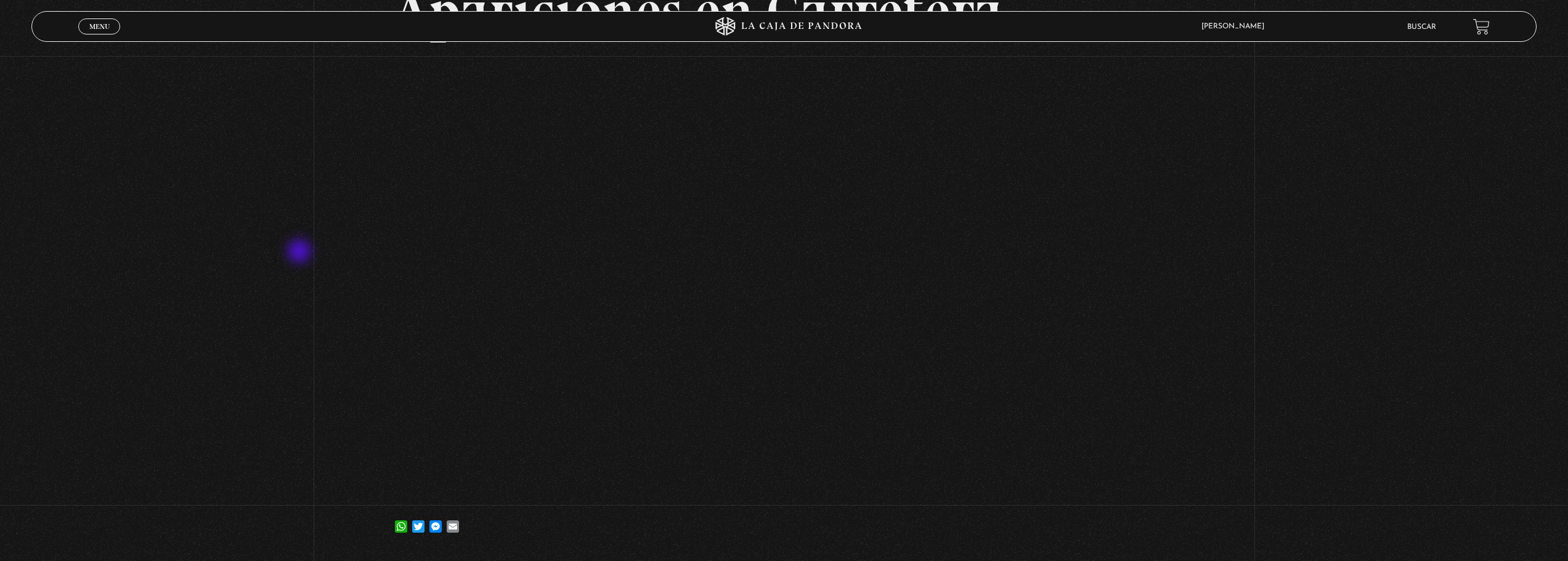
scroll to position [123, 0]
